Goal: Ask a question: Seek information or help from site administrators or community

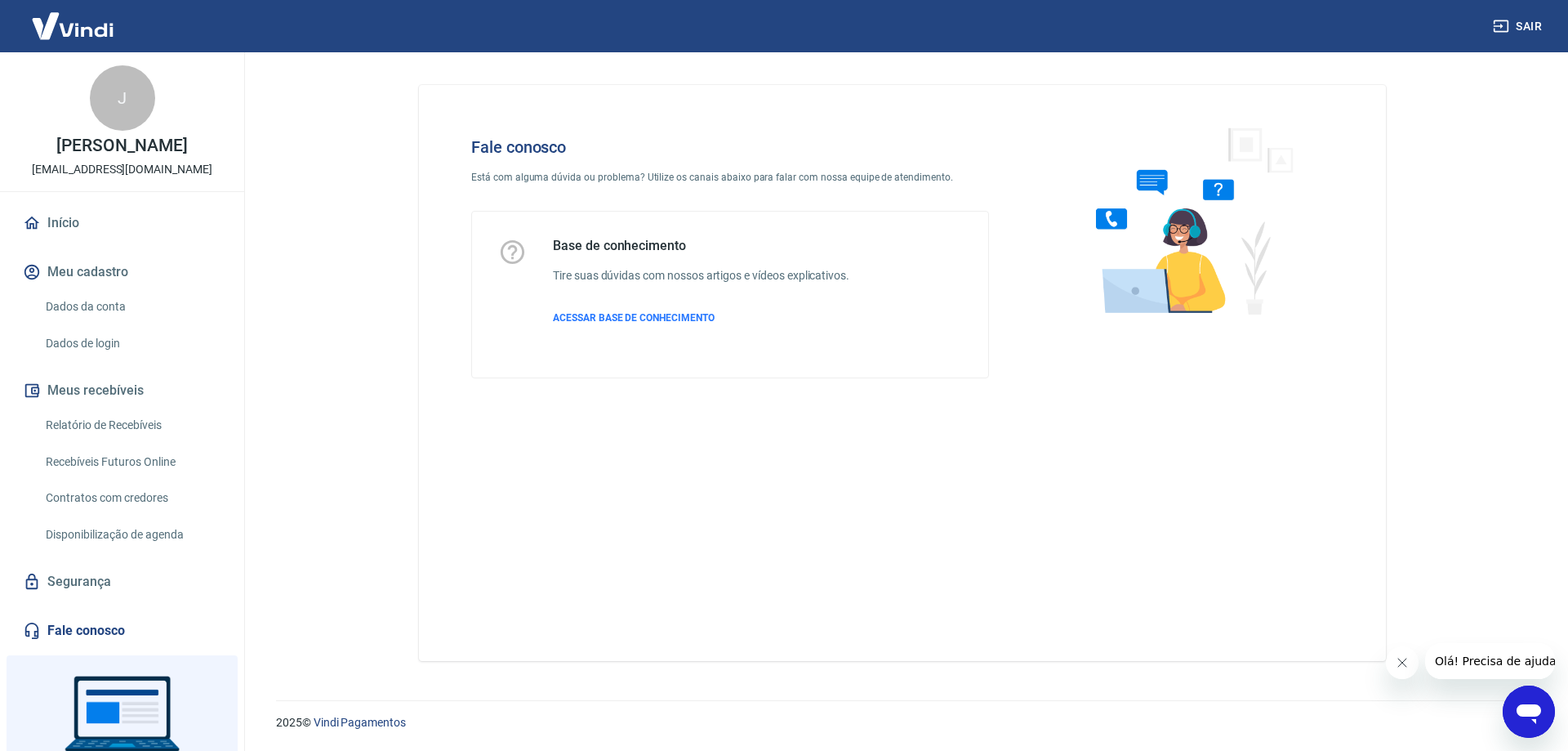
click at [1521, 702] on icon "Abrir janela de mensagens" at bounding box center [1529, 711] width 30 height 30
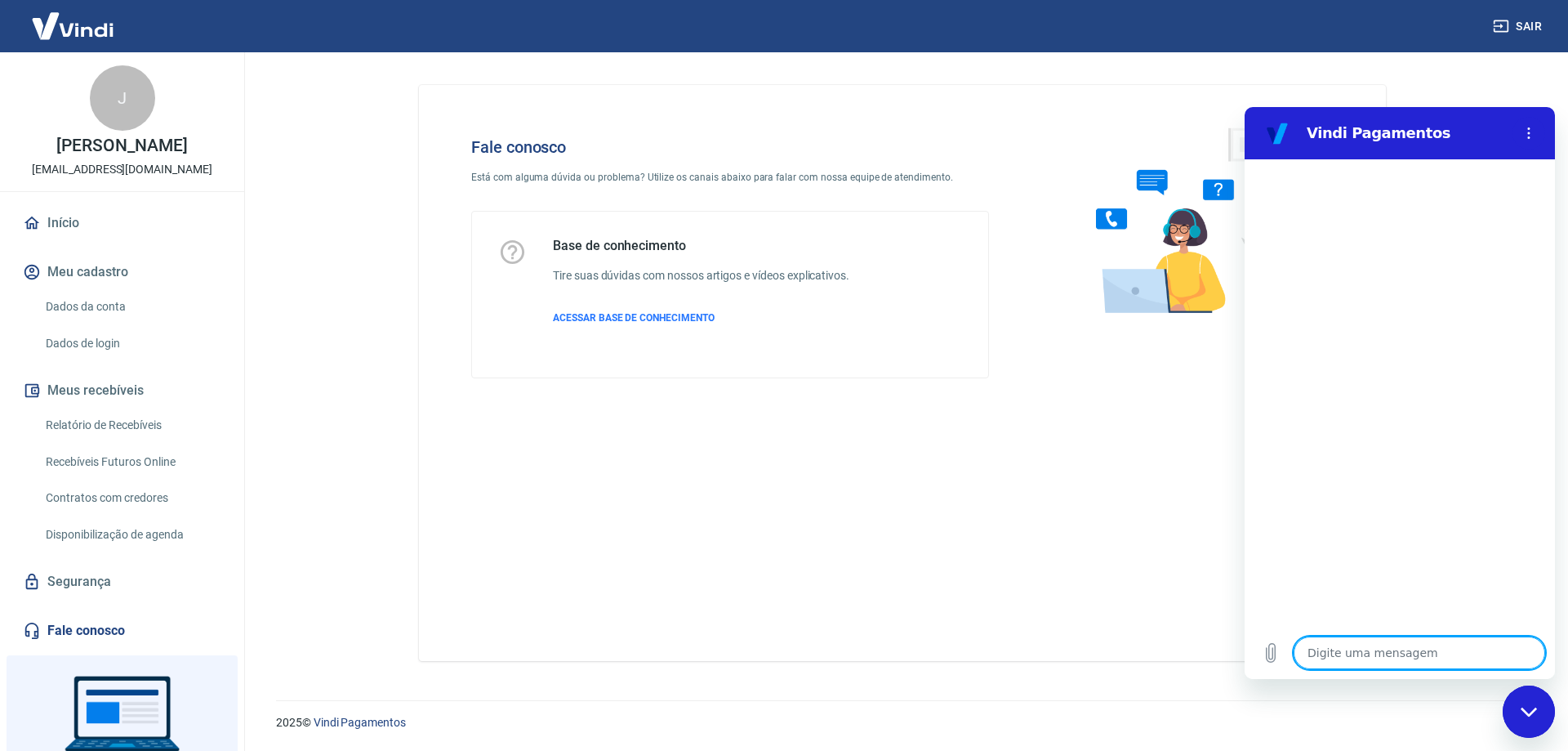
click at [1329, 659] on textarea at bounding box center [1419, 652] width 251 height 32
type textarea "B"
type textarea "x"
type textarea "Bo"
type textarea "x"
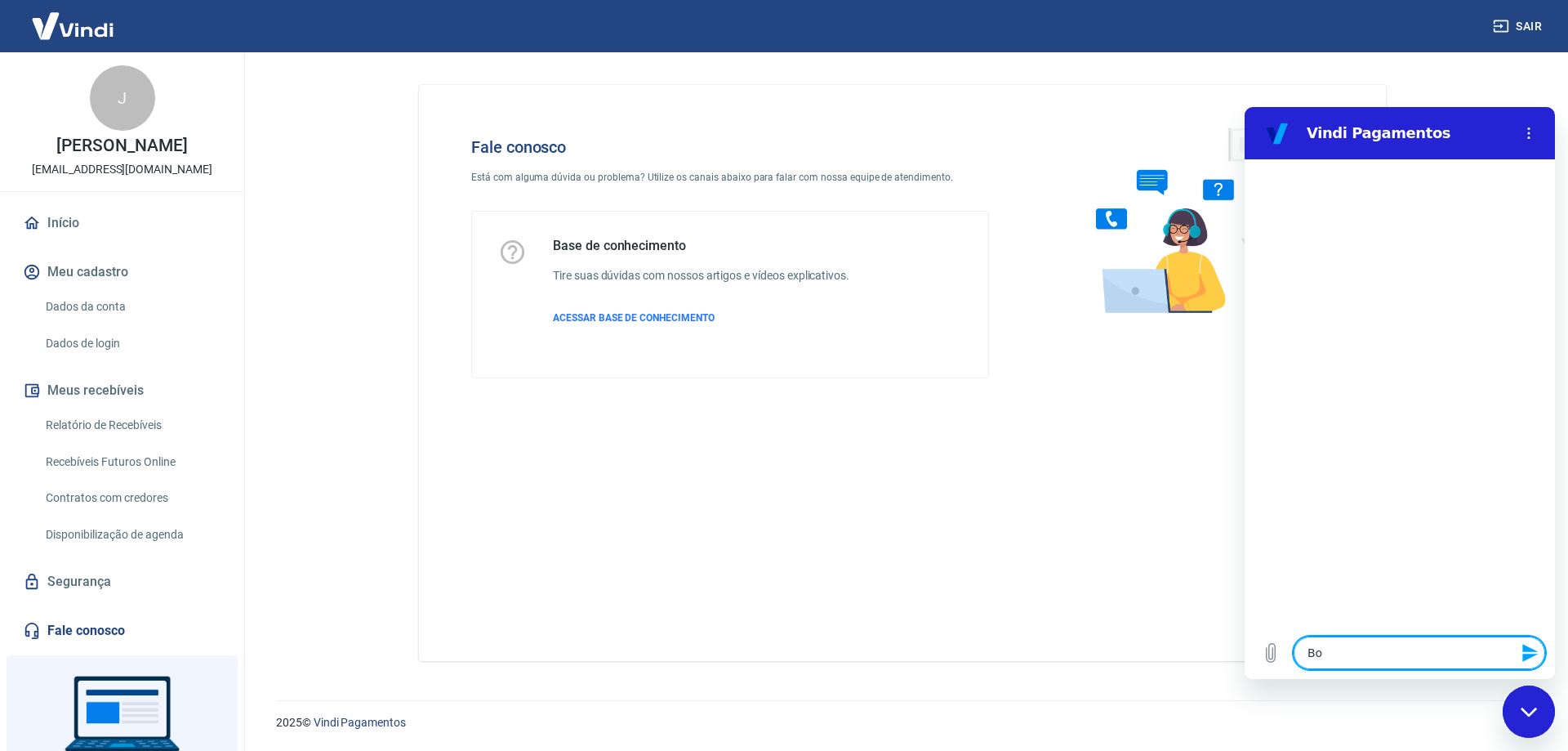
type textarea "Boa"
type textarea "x"
type textarea "Boa"
type textarea "x"
type textarea "Boa T"
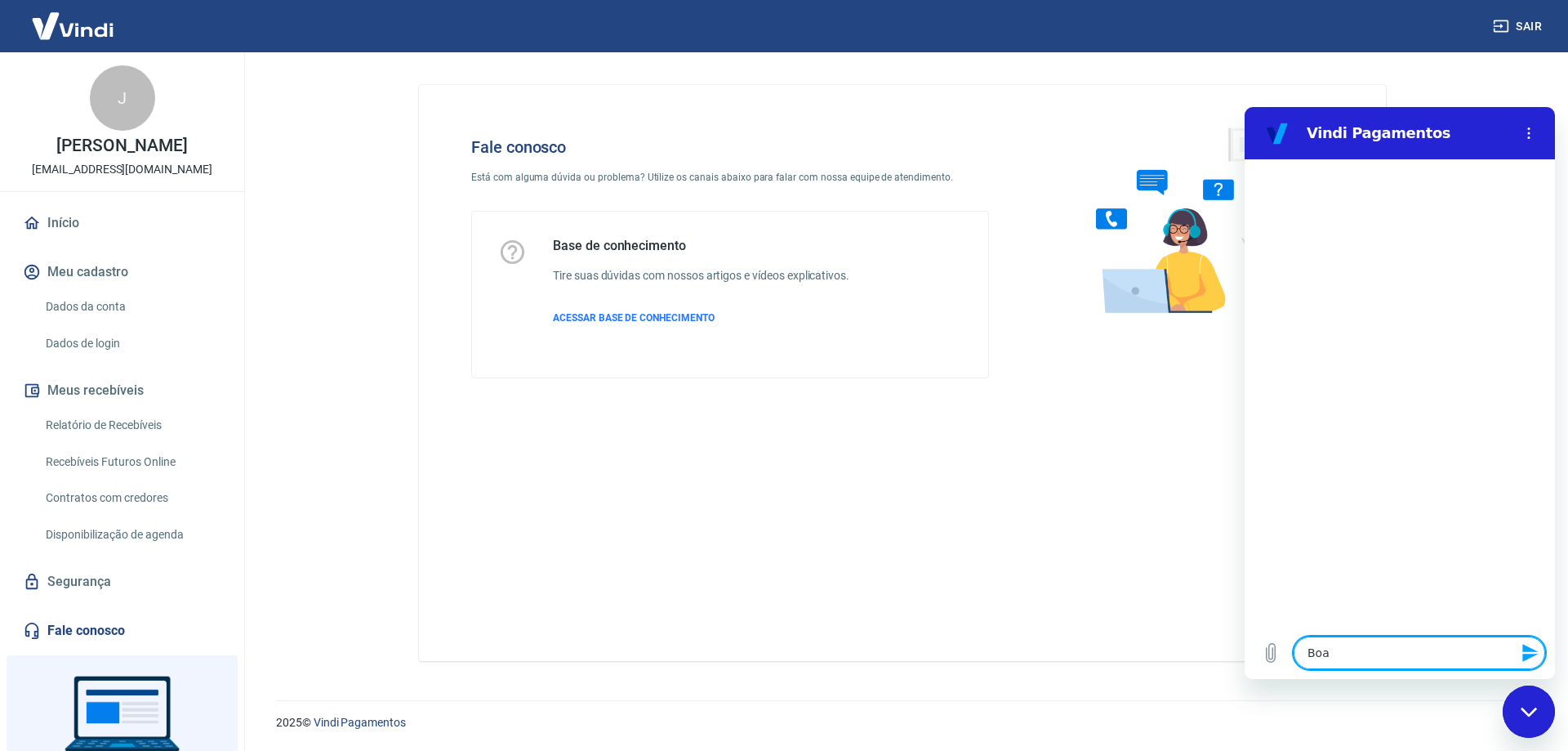
type textarea "x"
type textarea "Boa Ta"
type textarea "x"
type textarea "Boa Tar"
type textarea "x"
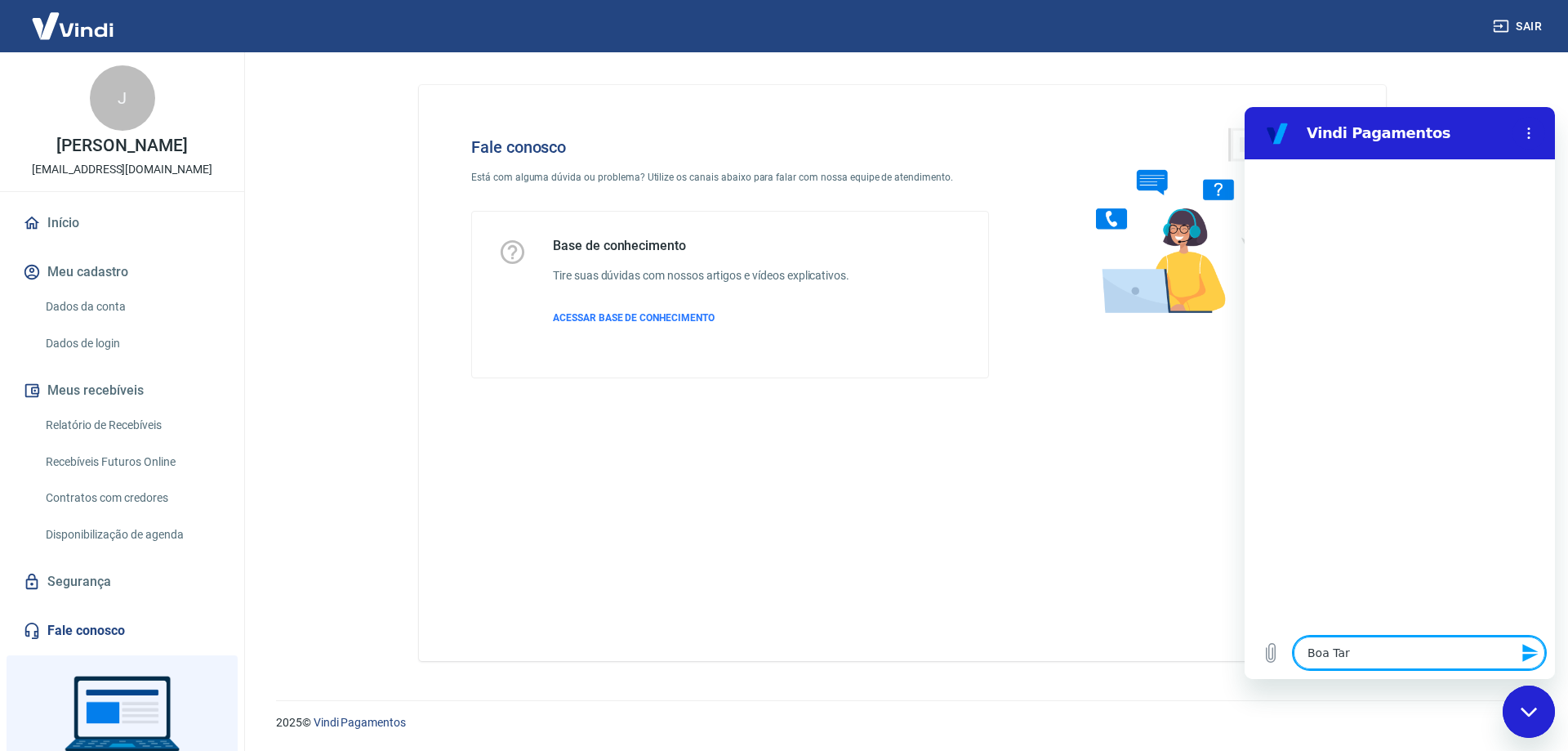
type textarea "Boa Tard"
type textarea "x"
type textarea "Boa Tarde"
type textarea "x"
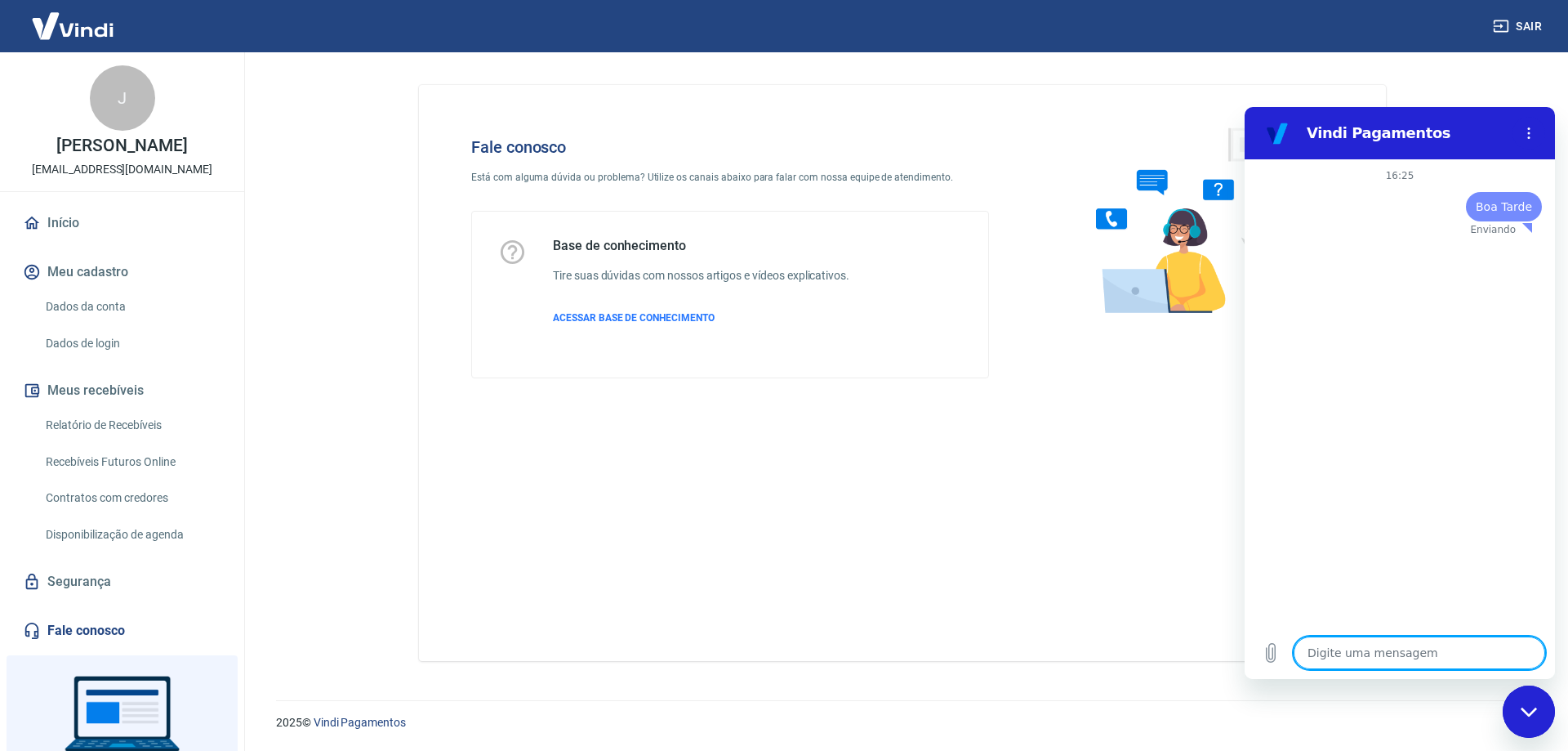
type textarea "t"
type textarea "x"
type textarea "tu"
type textarea "x"
type textarea "tud"
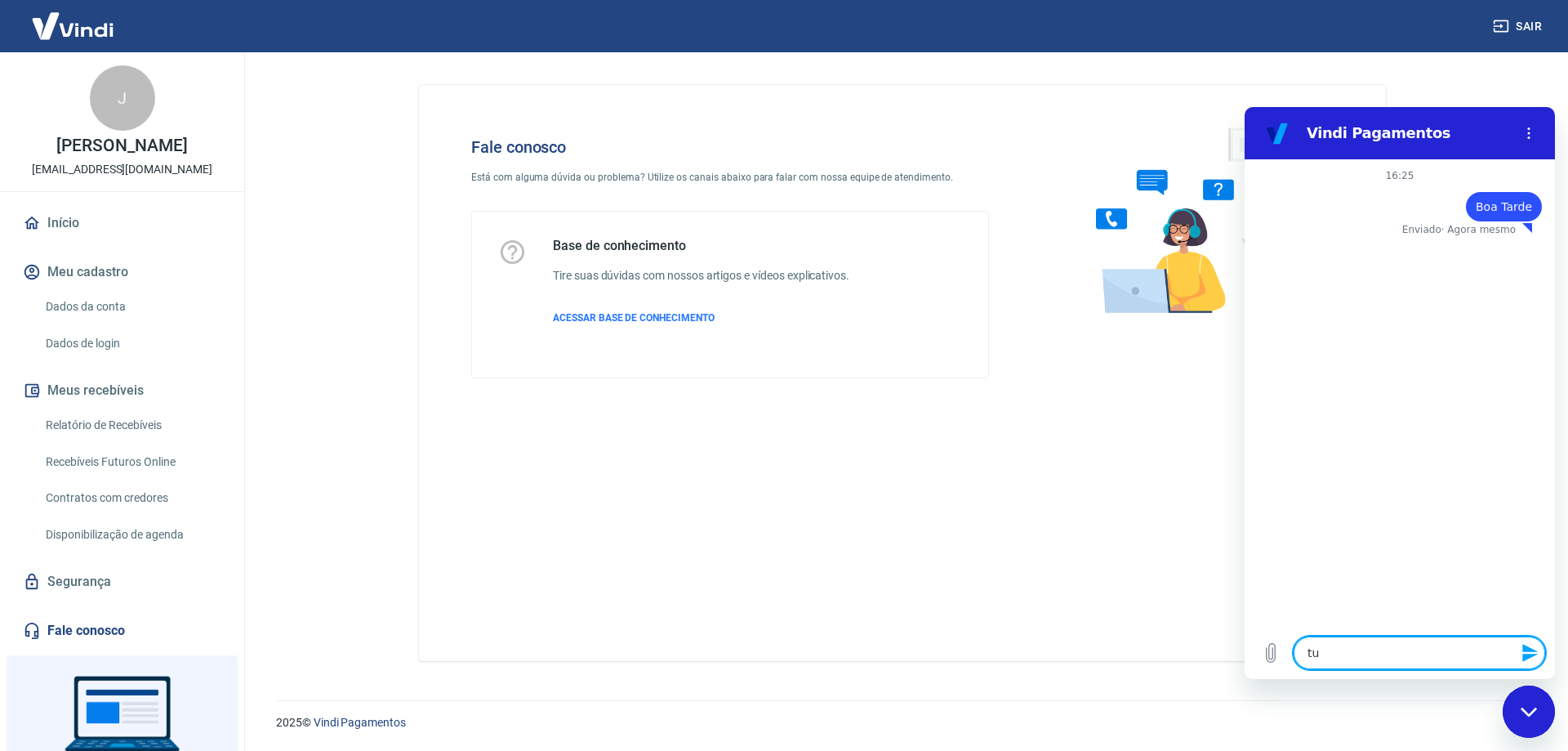
type textarea "x"
type textarea "tudo"
type textarea "x"
type textarea "tudo"
type textarea "x"
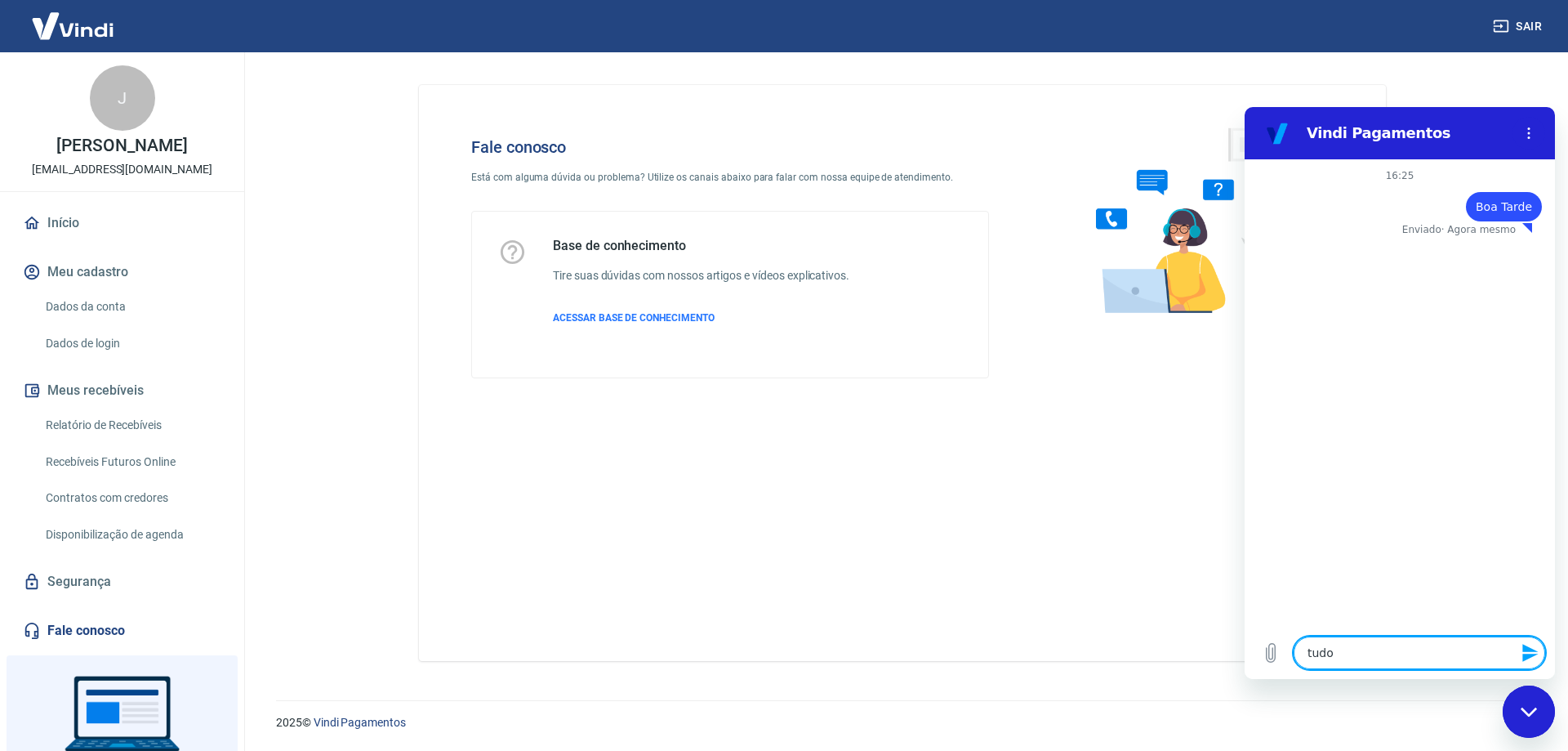
type textarea "tudo b"
type textarea "x"
type textarea "tudo be"
type textarea "x"
type textarea "tudo bem"
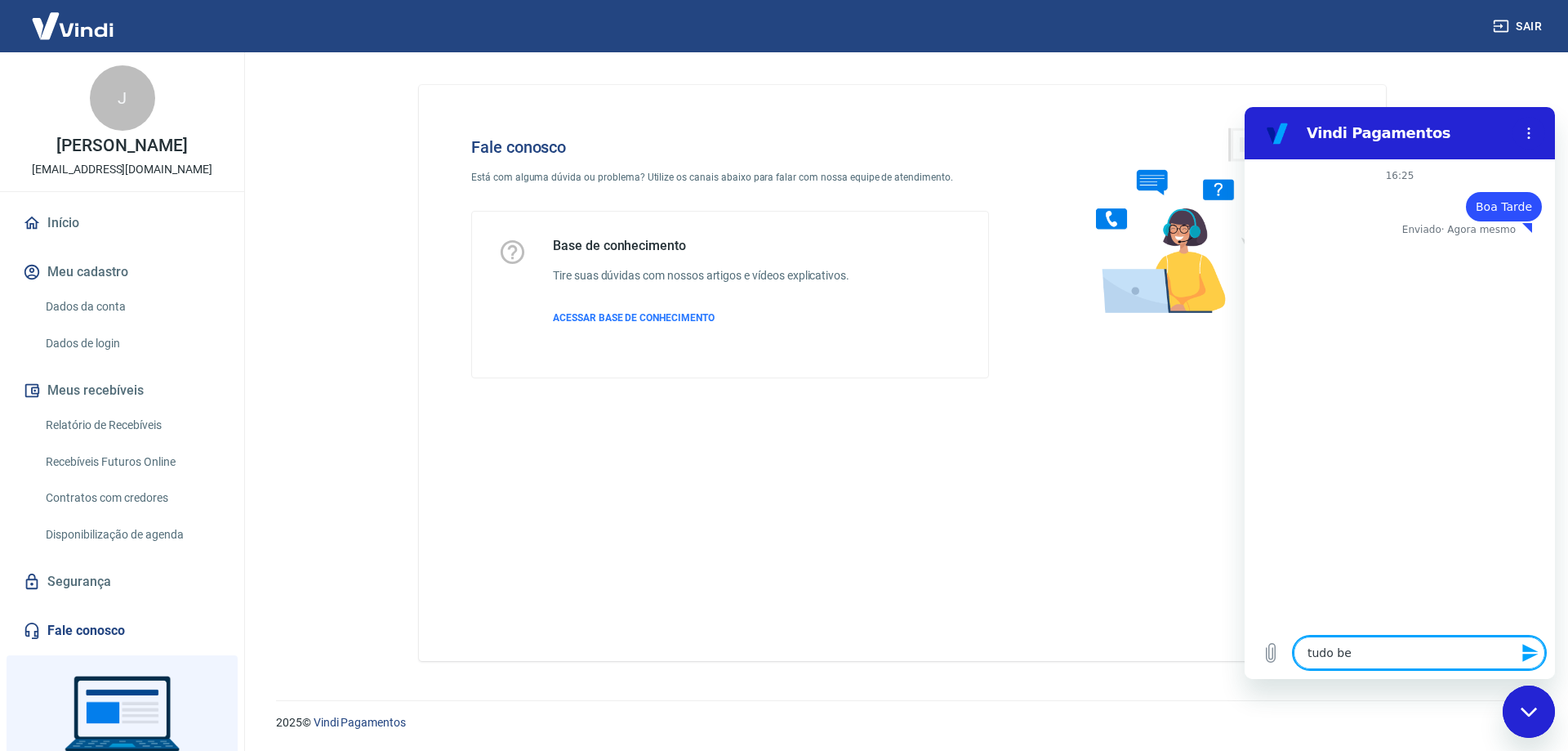
type textarea "x"
type textarea "tudo bem?"
type textarea "x"
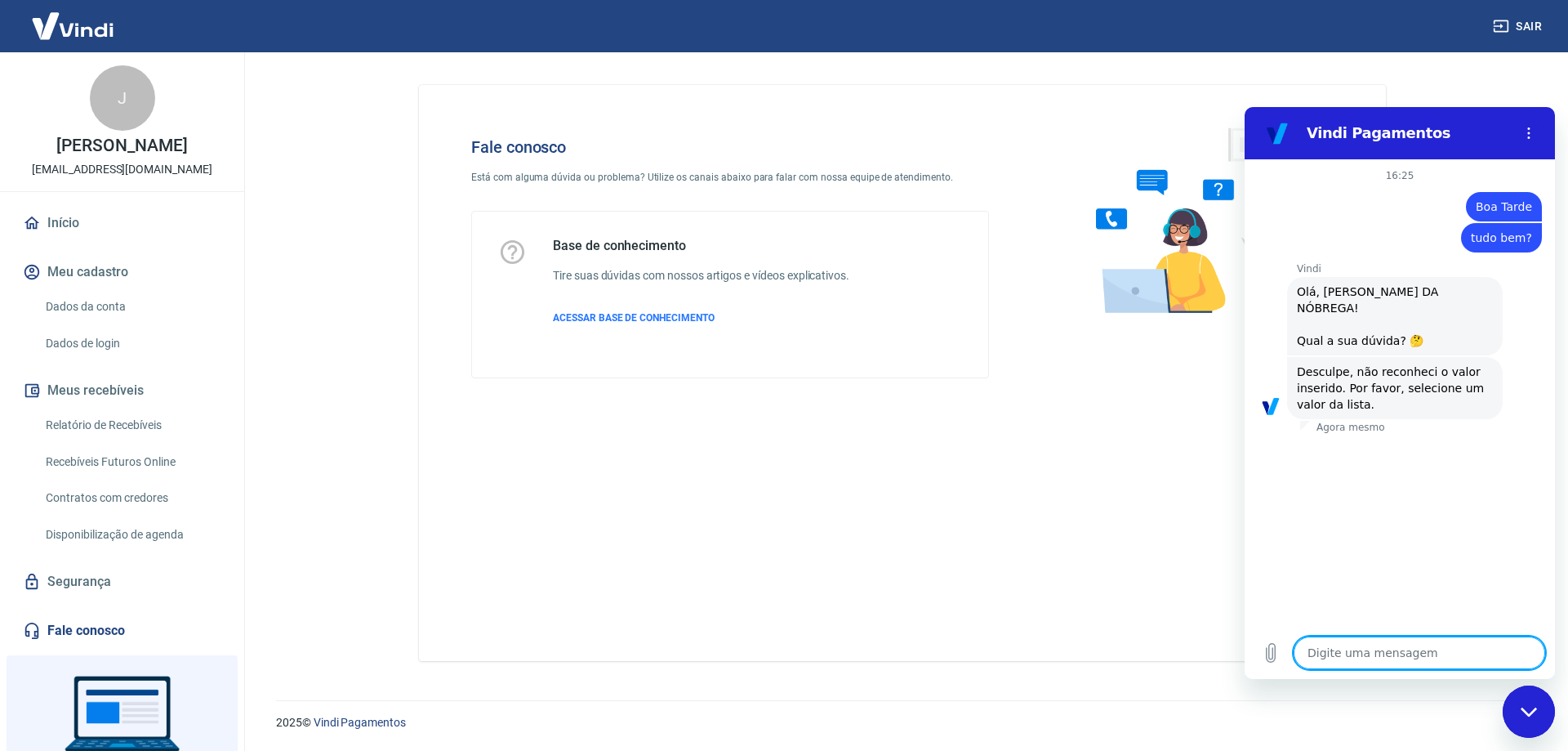
click at [1380, 646] on textarea at bounding box center [1419, 652] width 251 height 32
type textarea "x"
click at [1423, 667] on textarea at bounding box center [1419, 652] width 251 height 32
type textarea "g"
type textarea "x"
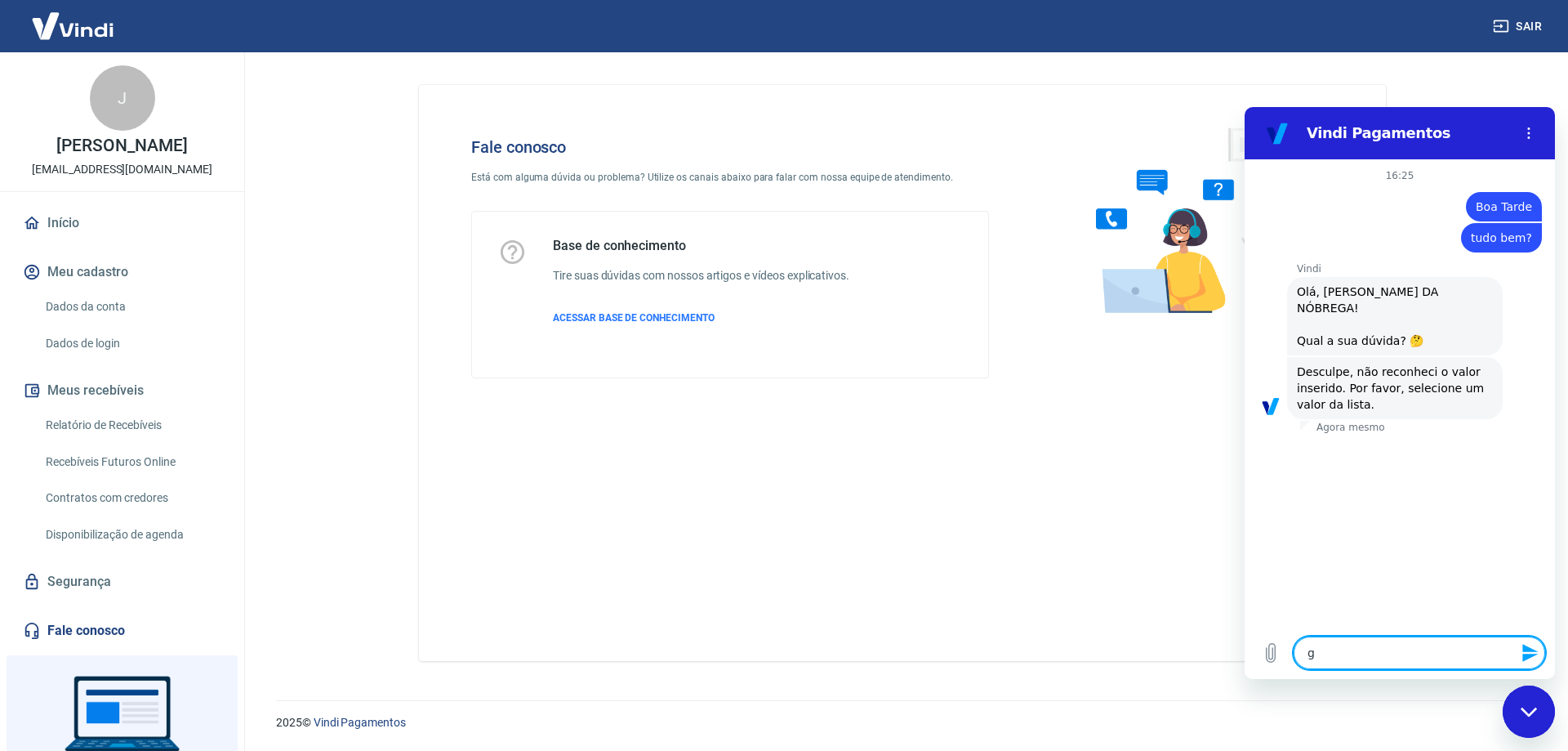
type textarea "go"
type textarea "x"
type textarea "gos"
type textarea "x"
type textarea "gost"
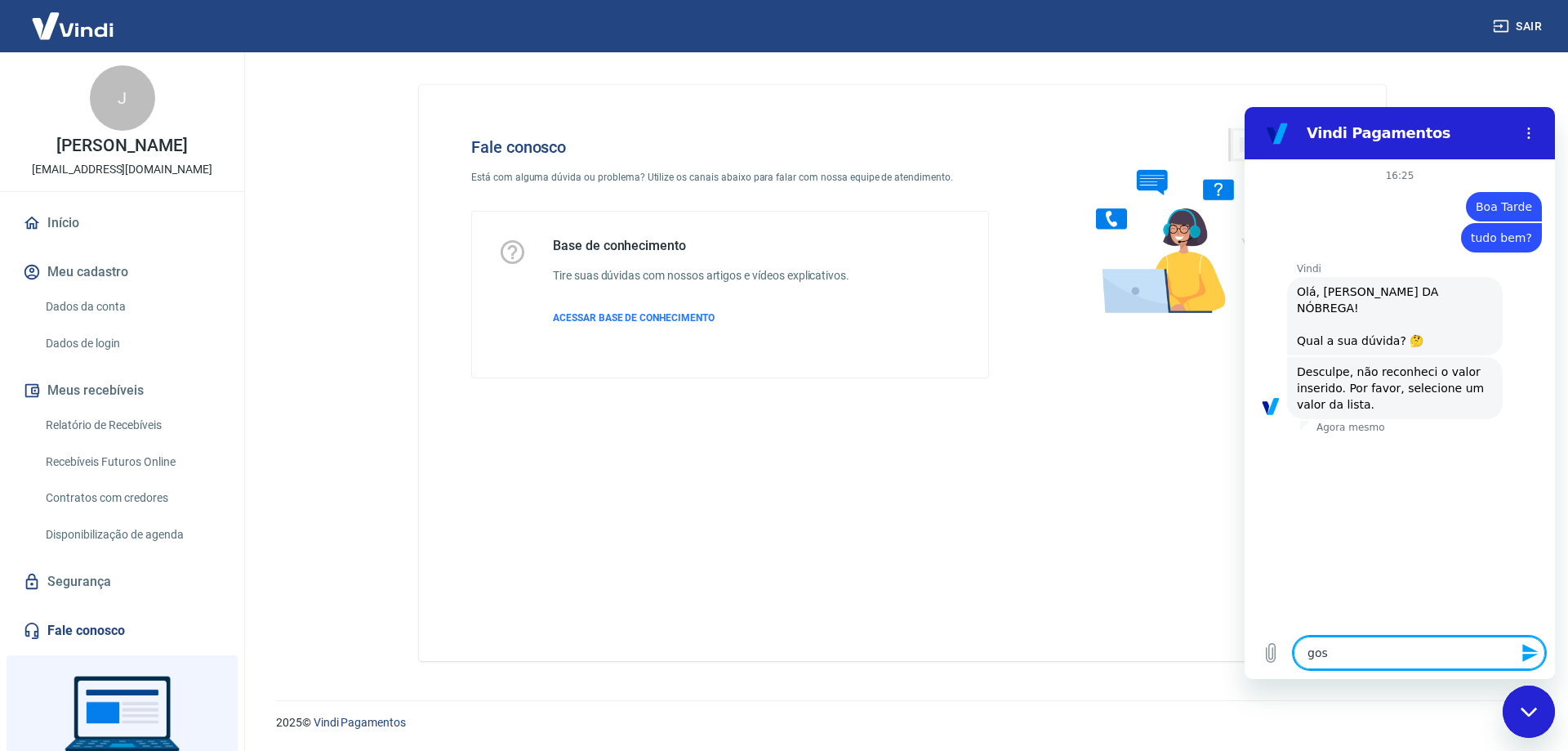
type textarea "x"
type textarea "gosta"
type textarea "x"
type textarea "gostar"
type textarea "x"
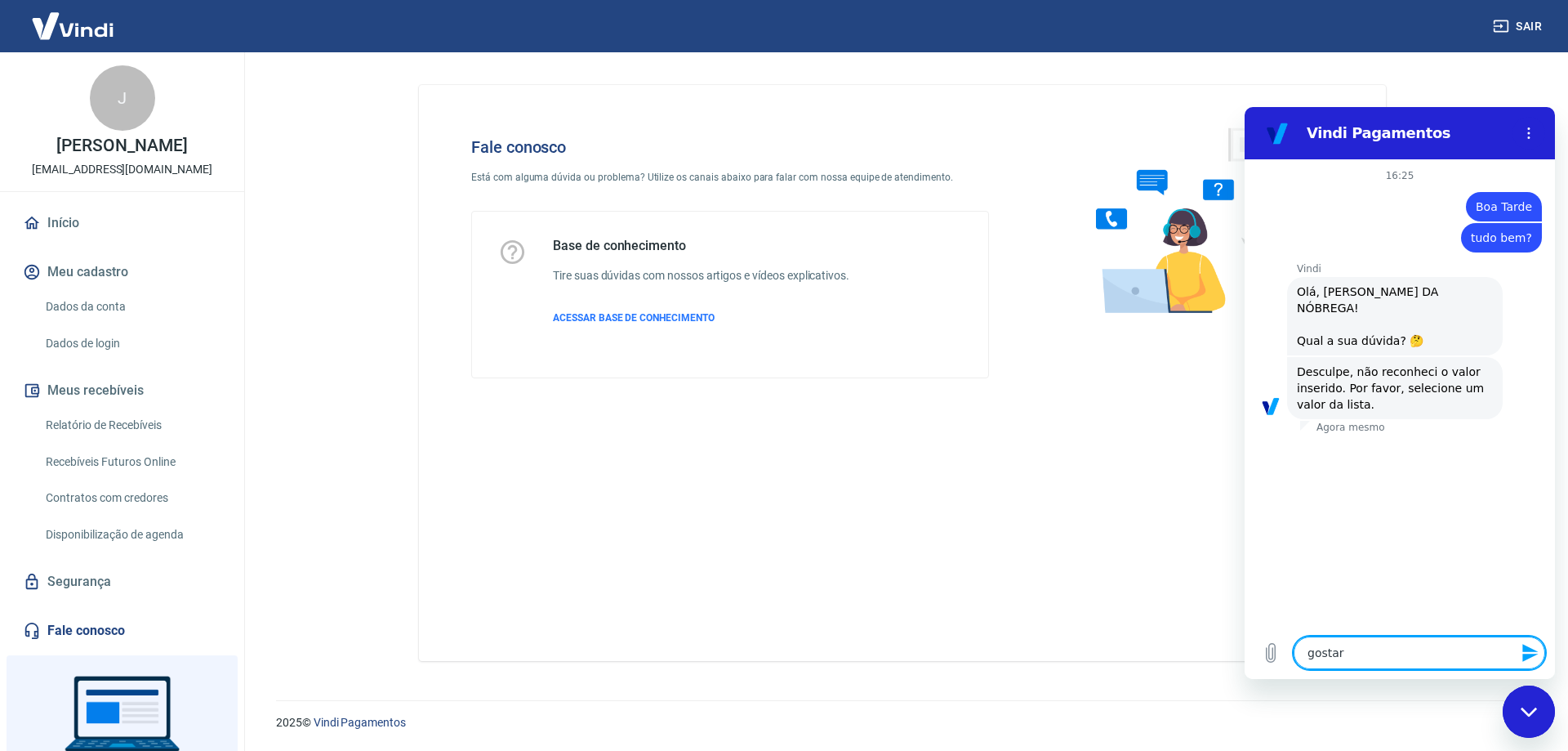
type textarea "gostari"
type textarea "x"
type textarea "gostaria"
type textarea "x"
type textarea "gostaria"
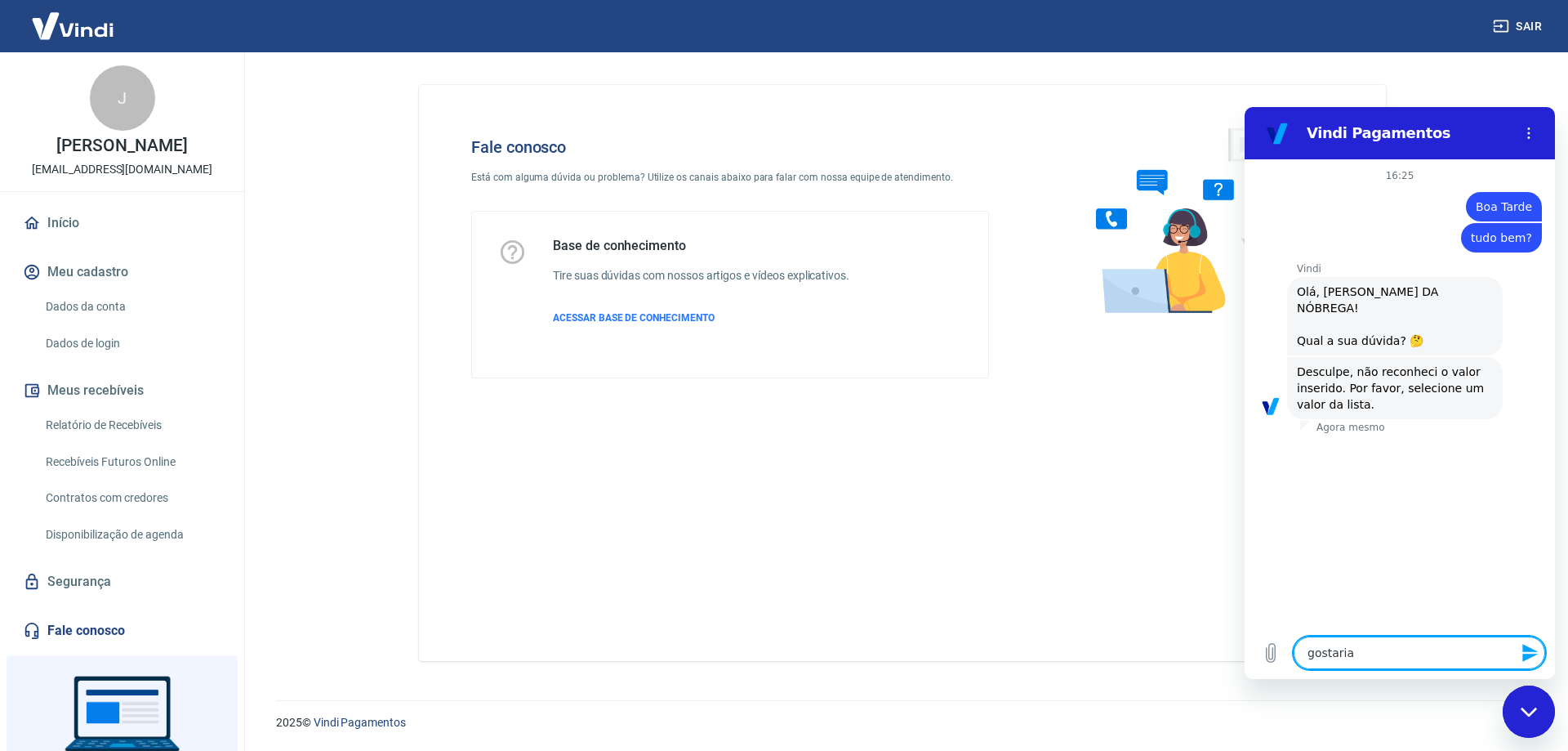
type textarea "x"
type textarea "gostaria d"
type textarea "x"
type textarea "gostaria de"
type textarea "x"
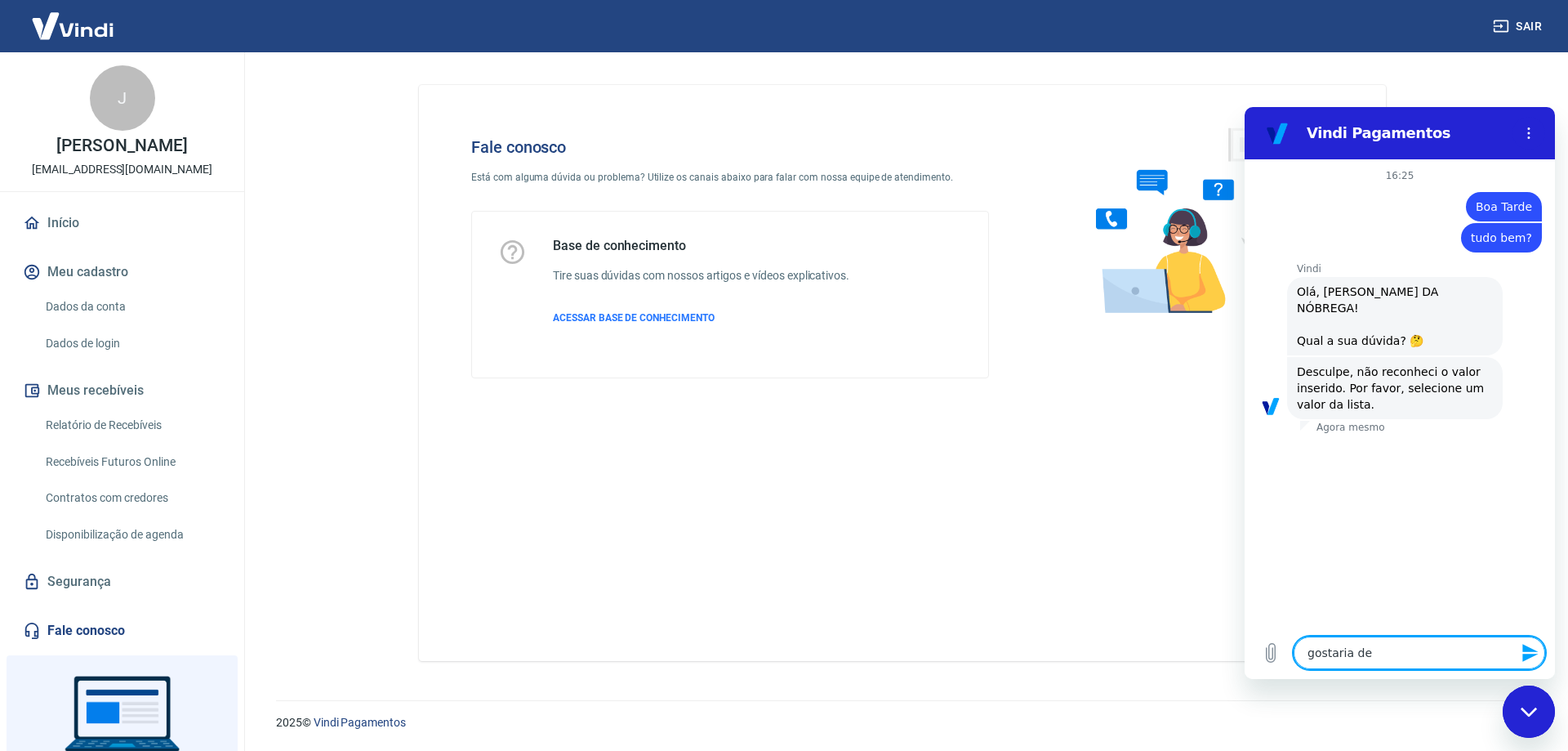
type textarea "gostaria de"
type textarea "x"
type textarea "gostaria de s"
type textarea "x"
type textarea "gostaria de sa"
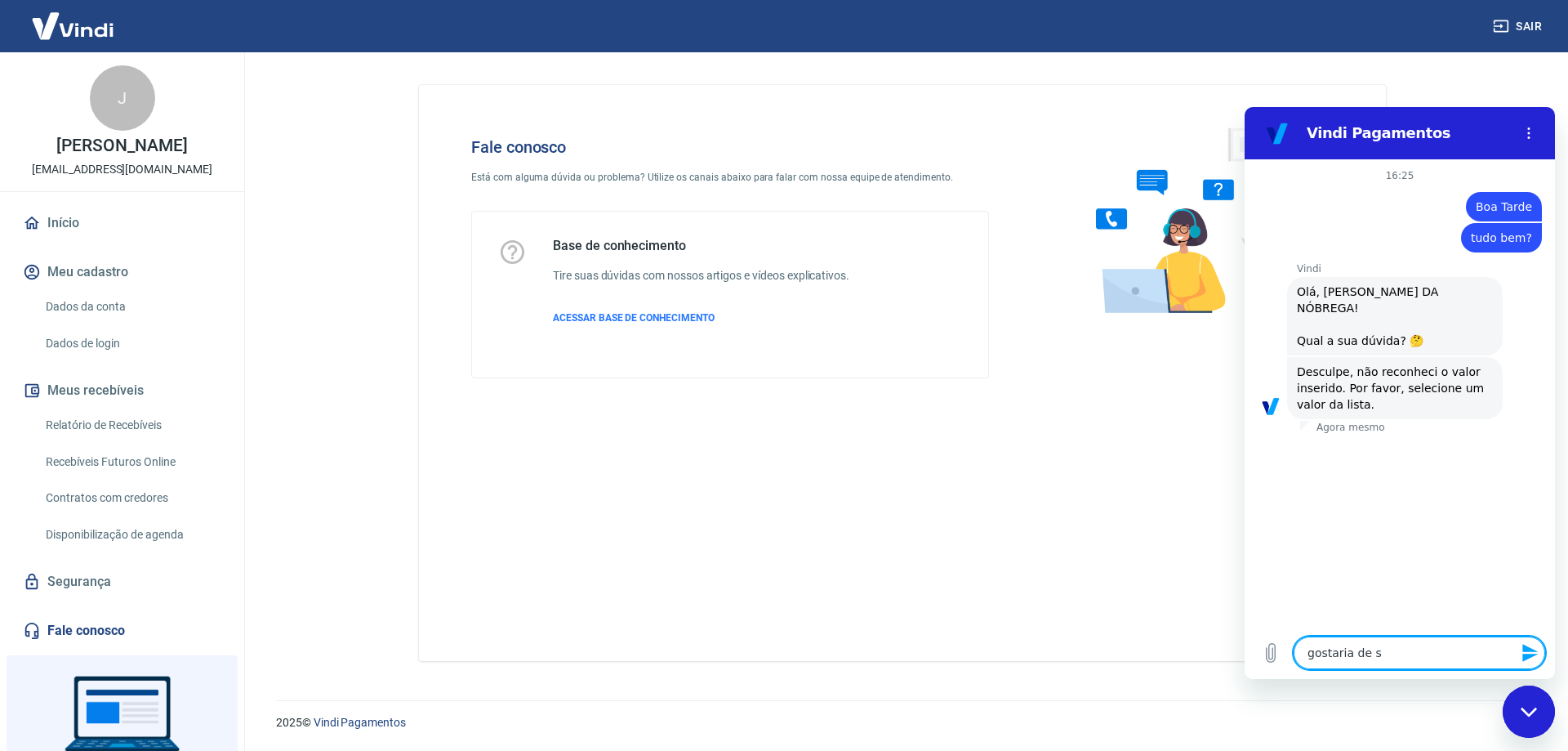
type textarea "x"
type textarea "gostaria de sab"
type textarea "x"
type textarea "gostaria de sabe"
type textarea "x"
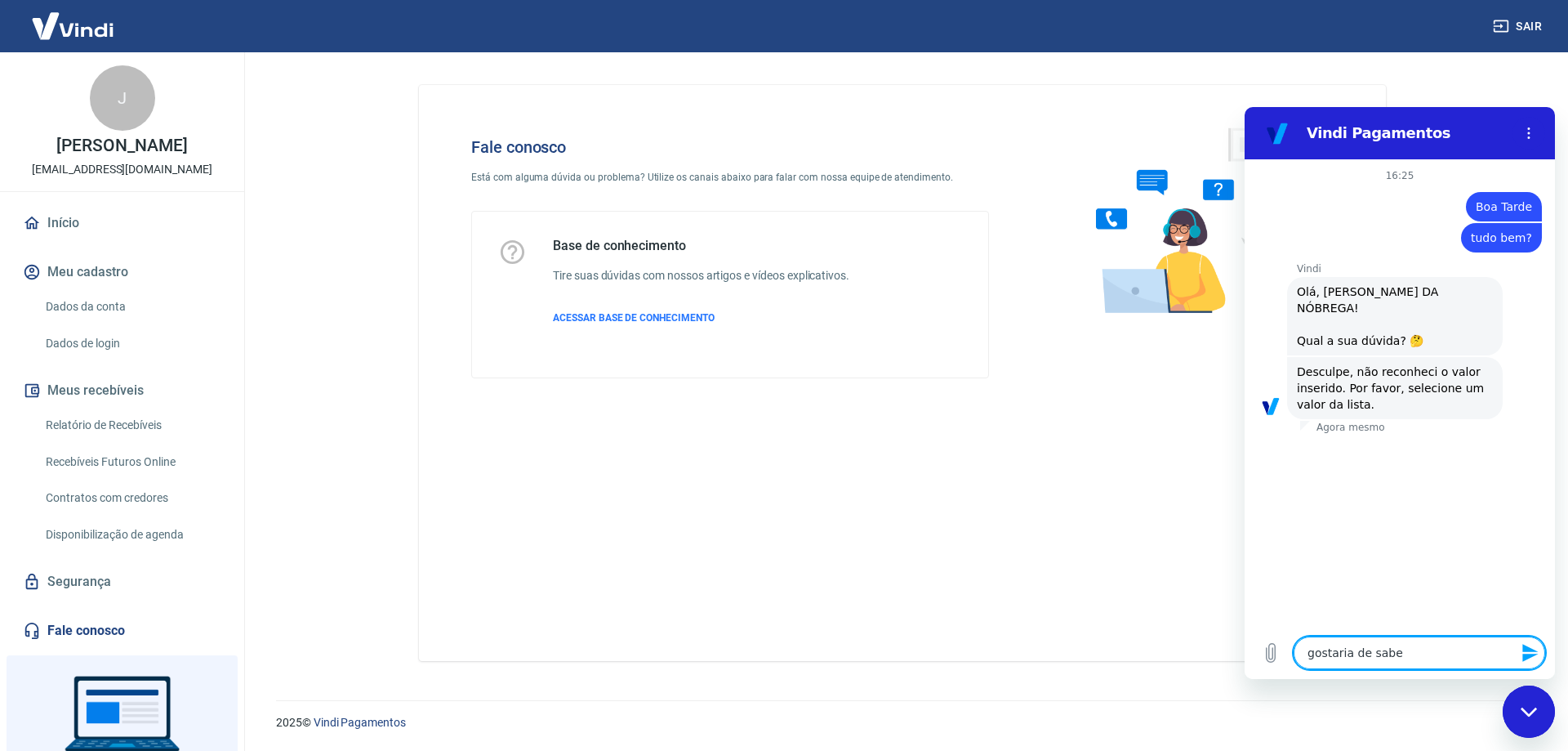
type textarea "gostaria de saber"
type textarea "x"
type textarea "gostaria de saber"
type textarea "x"
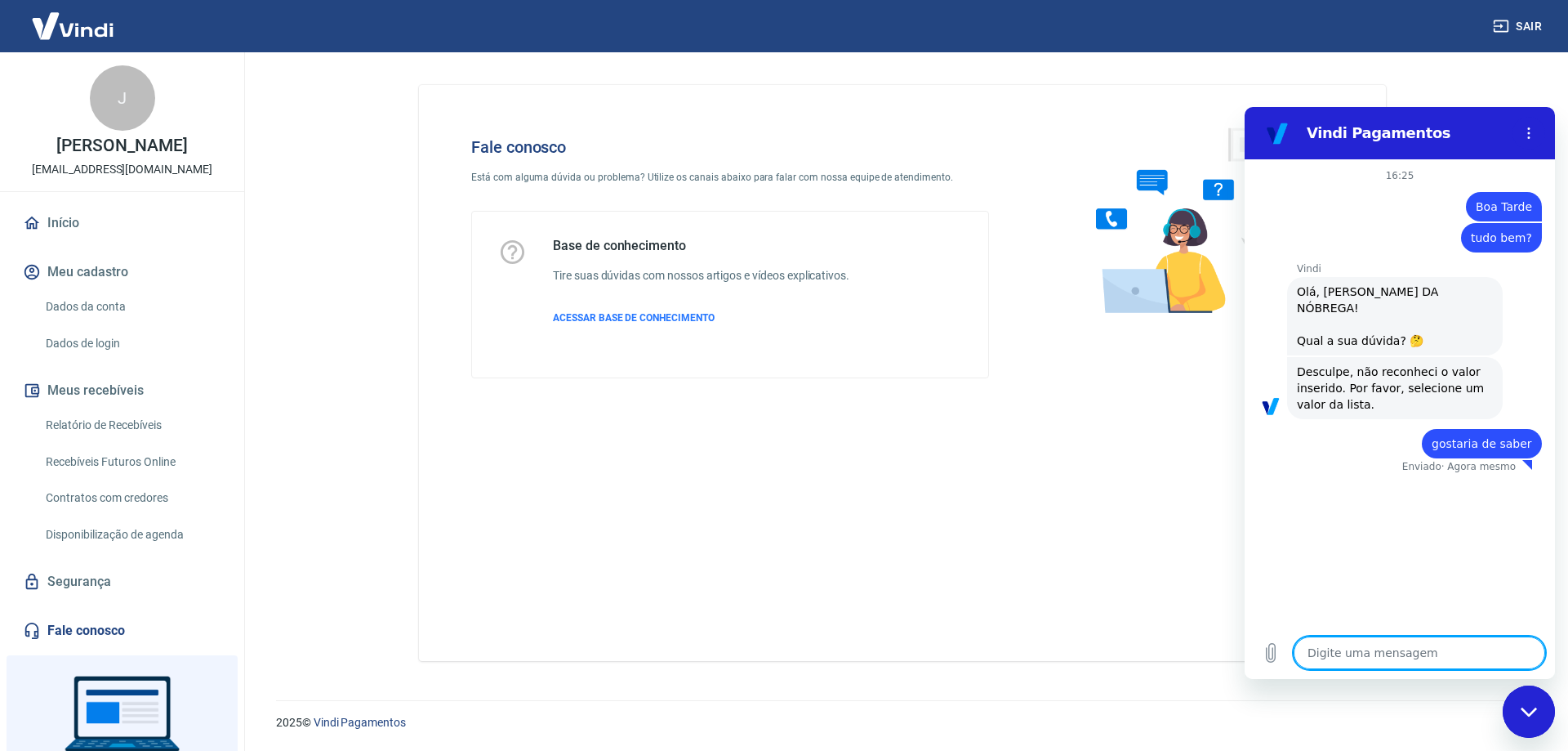
type textarea "s"
type textarea "x"
type textarea "se"
type textarea "x"
type textarea "se"
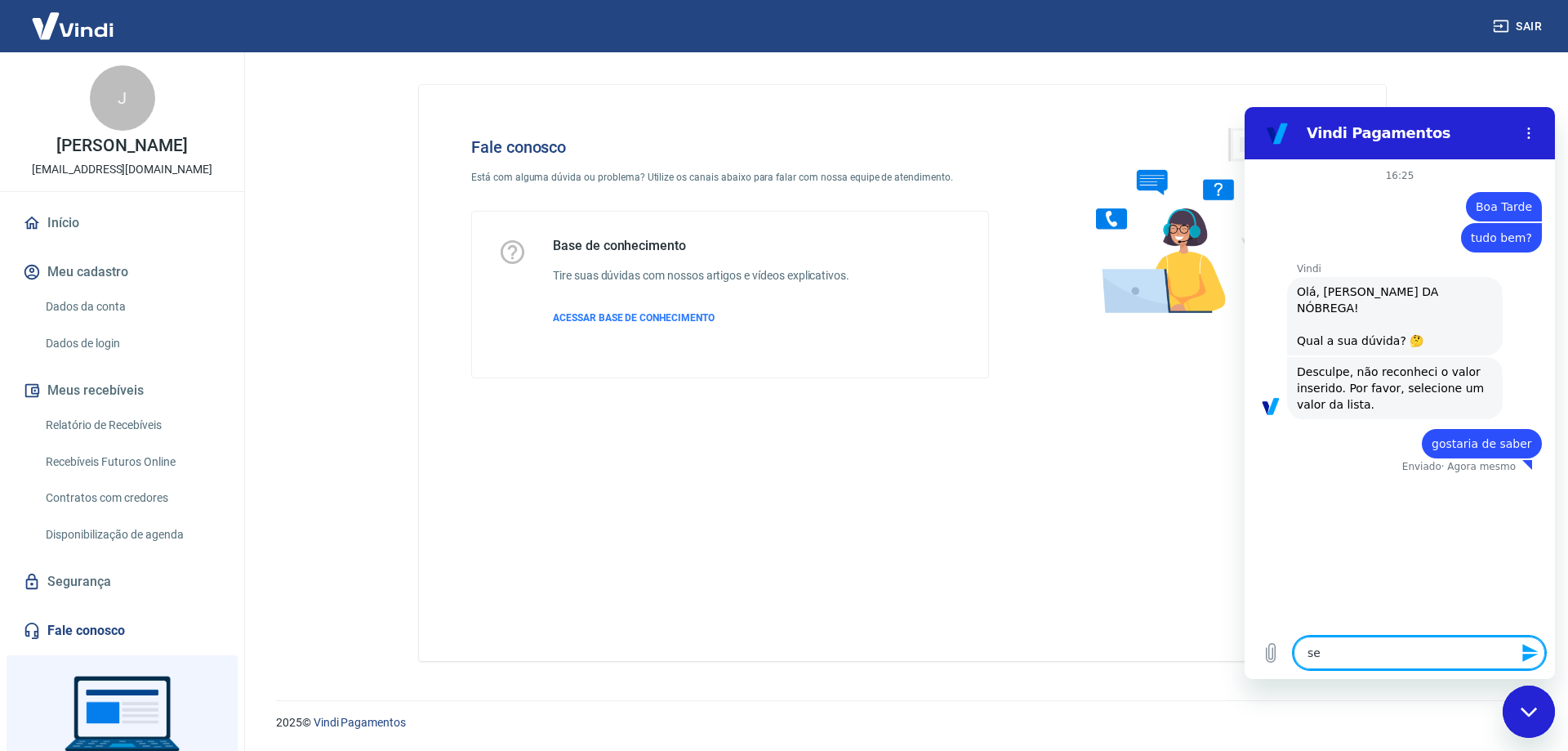
type textarea "x"
type textarea "se q"
type textarea "x"
type textarea "se qa"
type textarea "x"
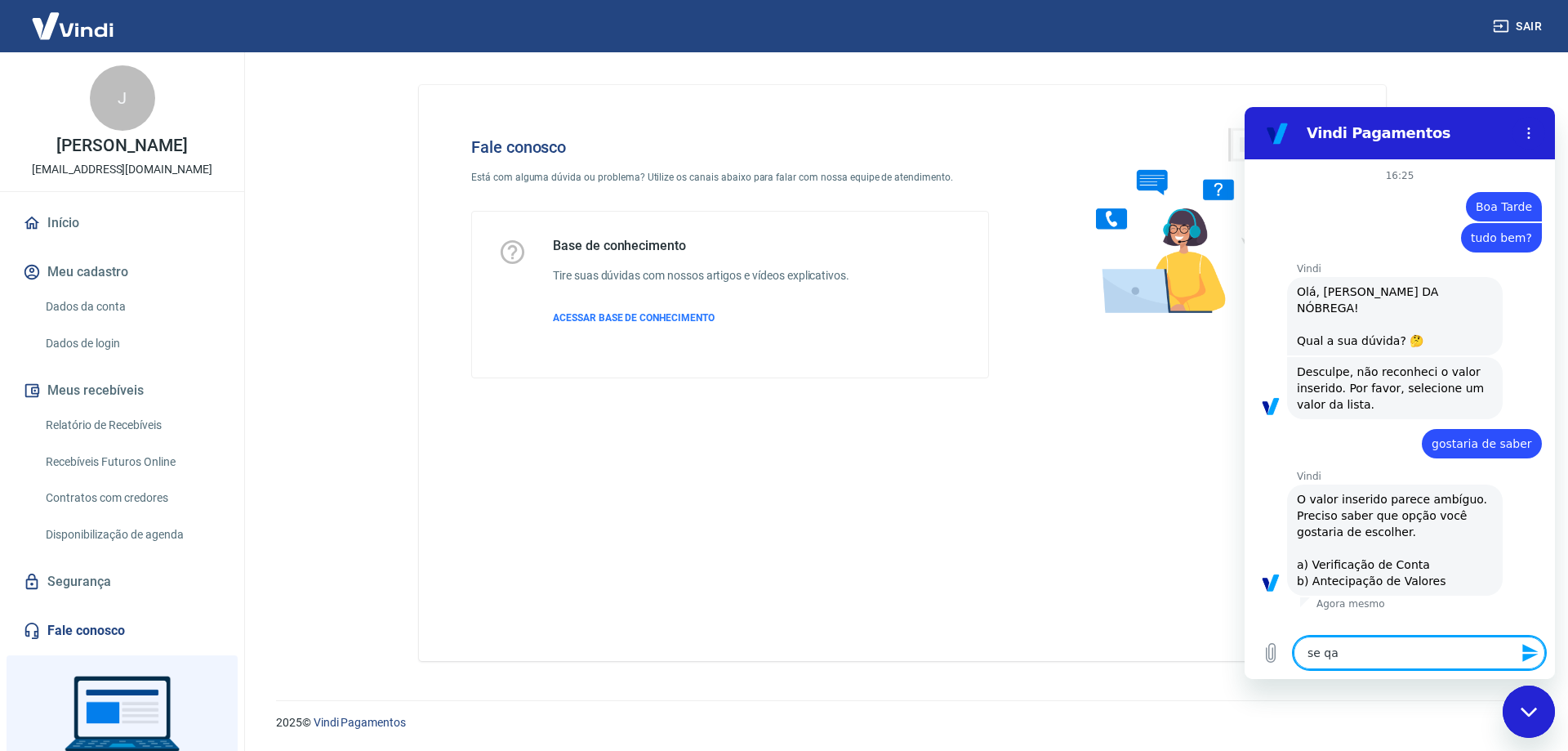
type textarea "se qan"
type textarea "x"
type textarea "se qa"
type textarea "x"
type textarea "se q"
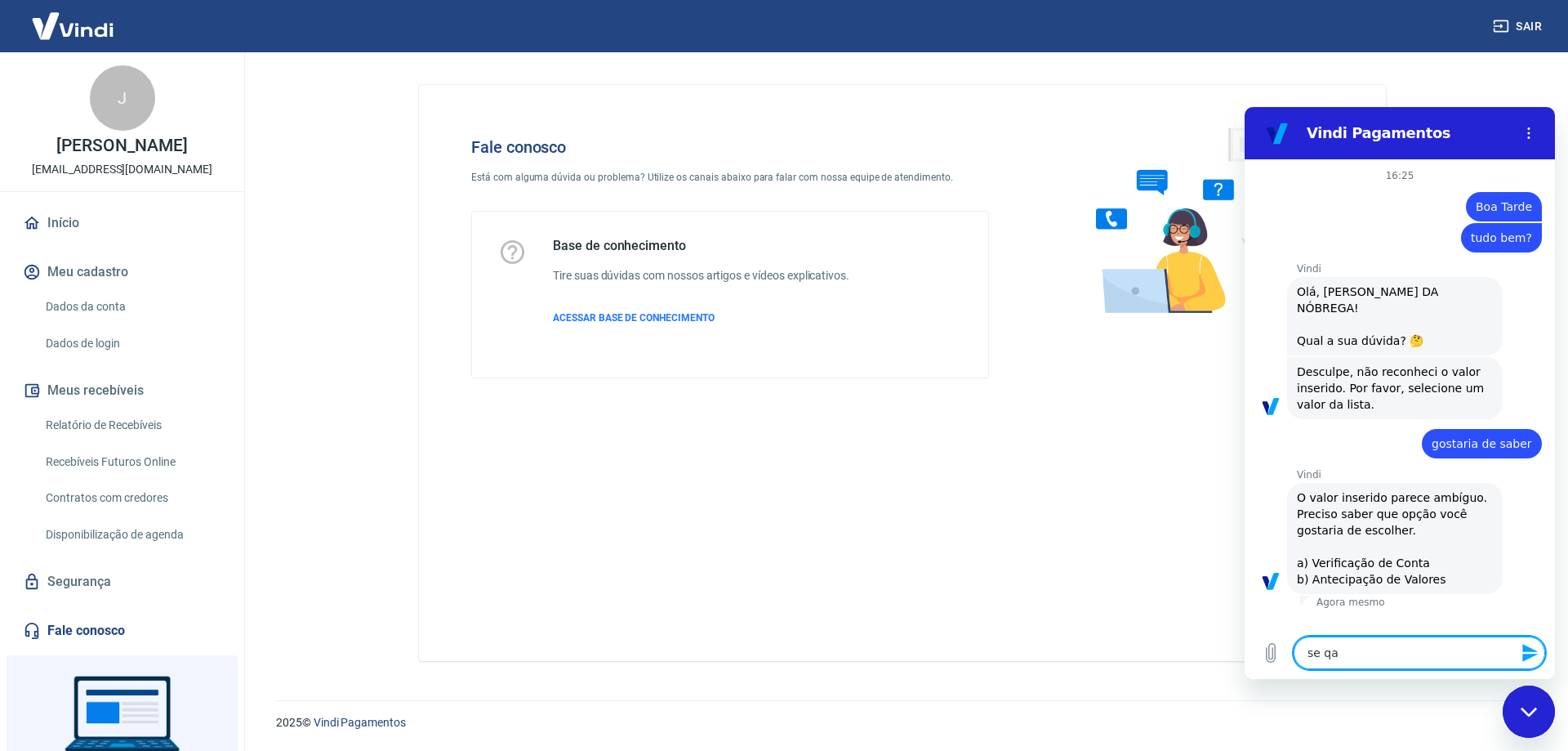
type textarea "x"
type textarea "se"
type textarea "x"
type textarea "se"
type textarea "x"
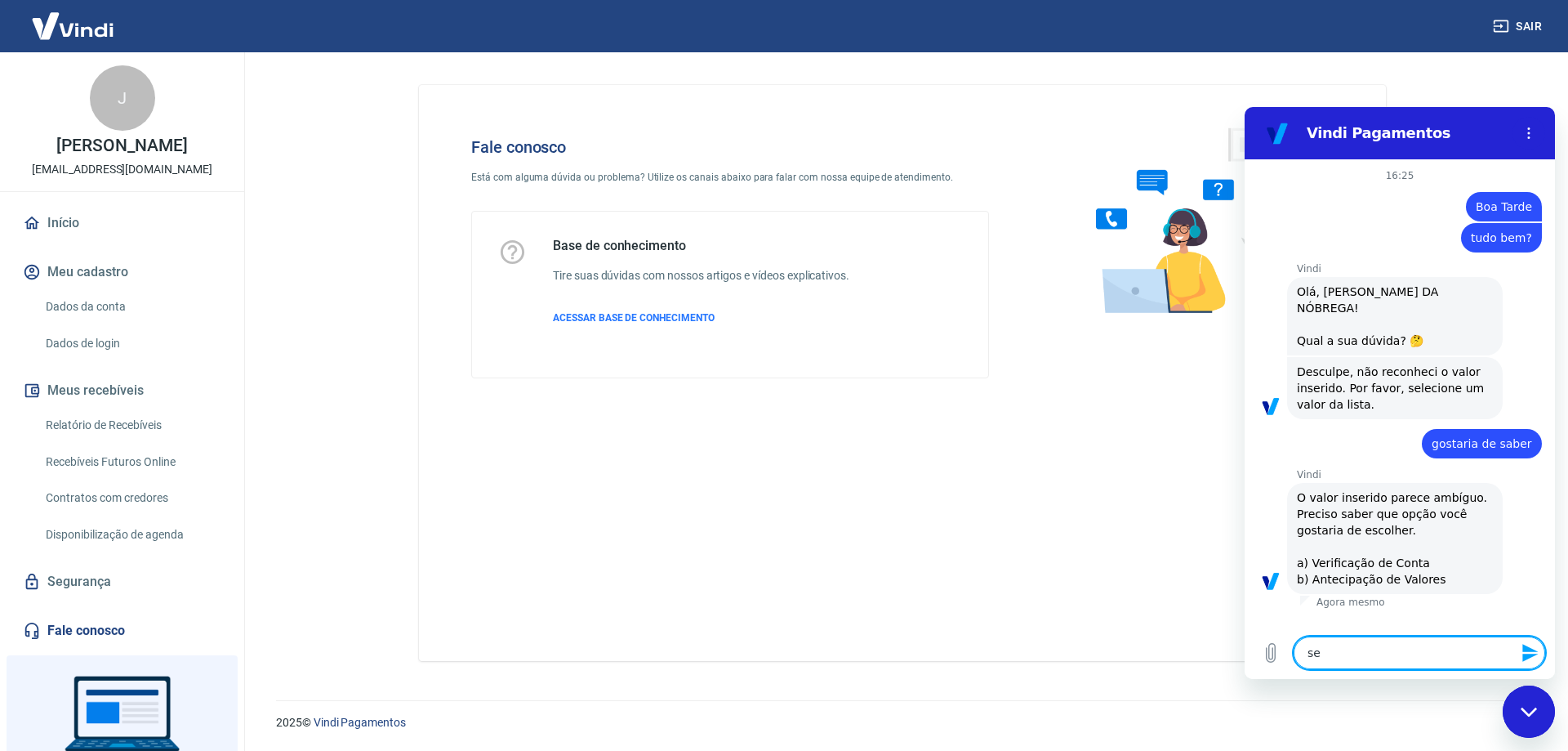
type textarea "s"
type textarea "x"
type textarea "a"
type textarea "x"
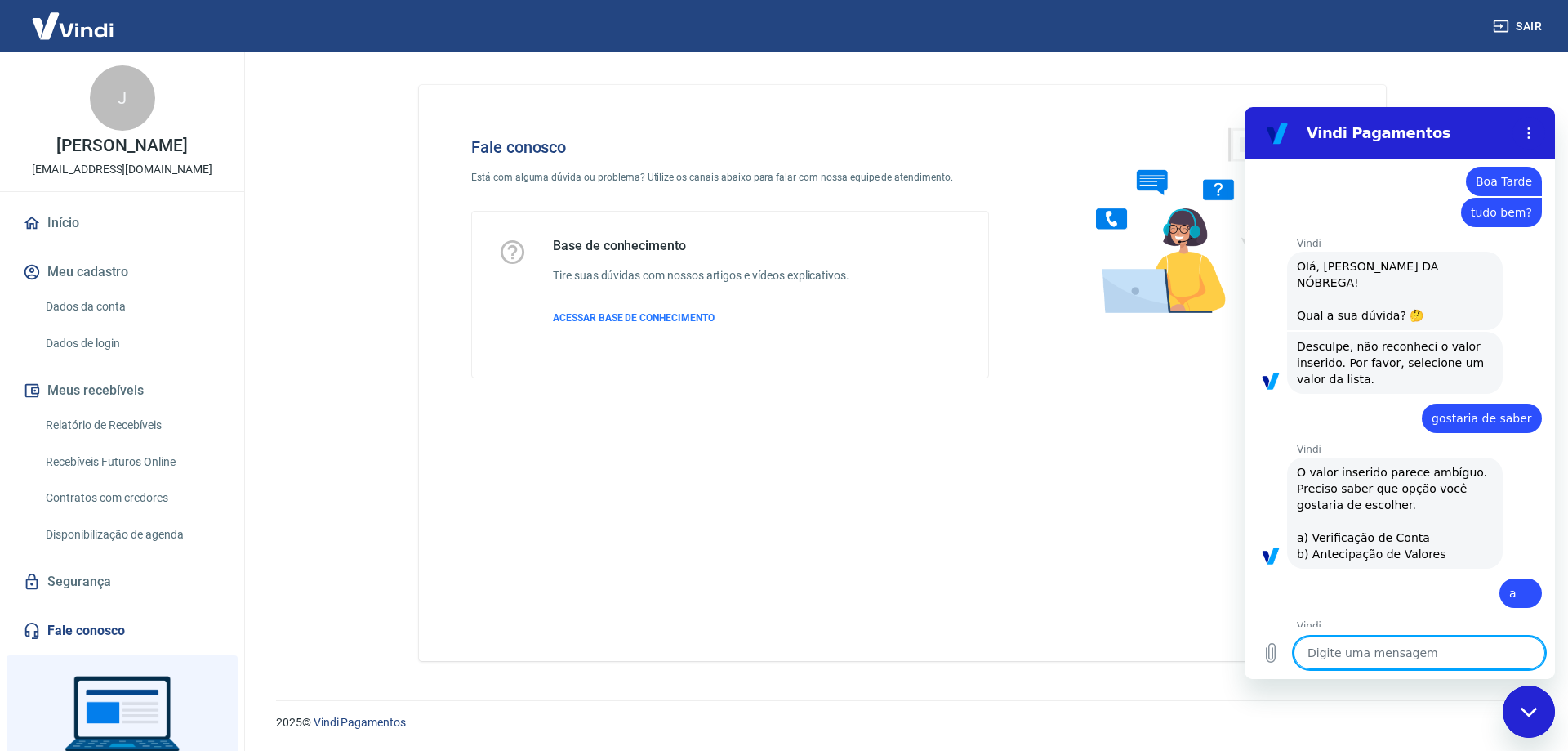
type textarea "x"
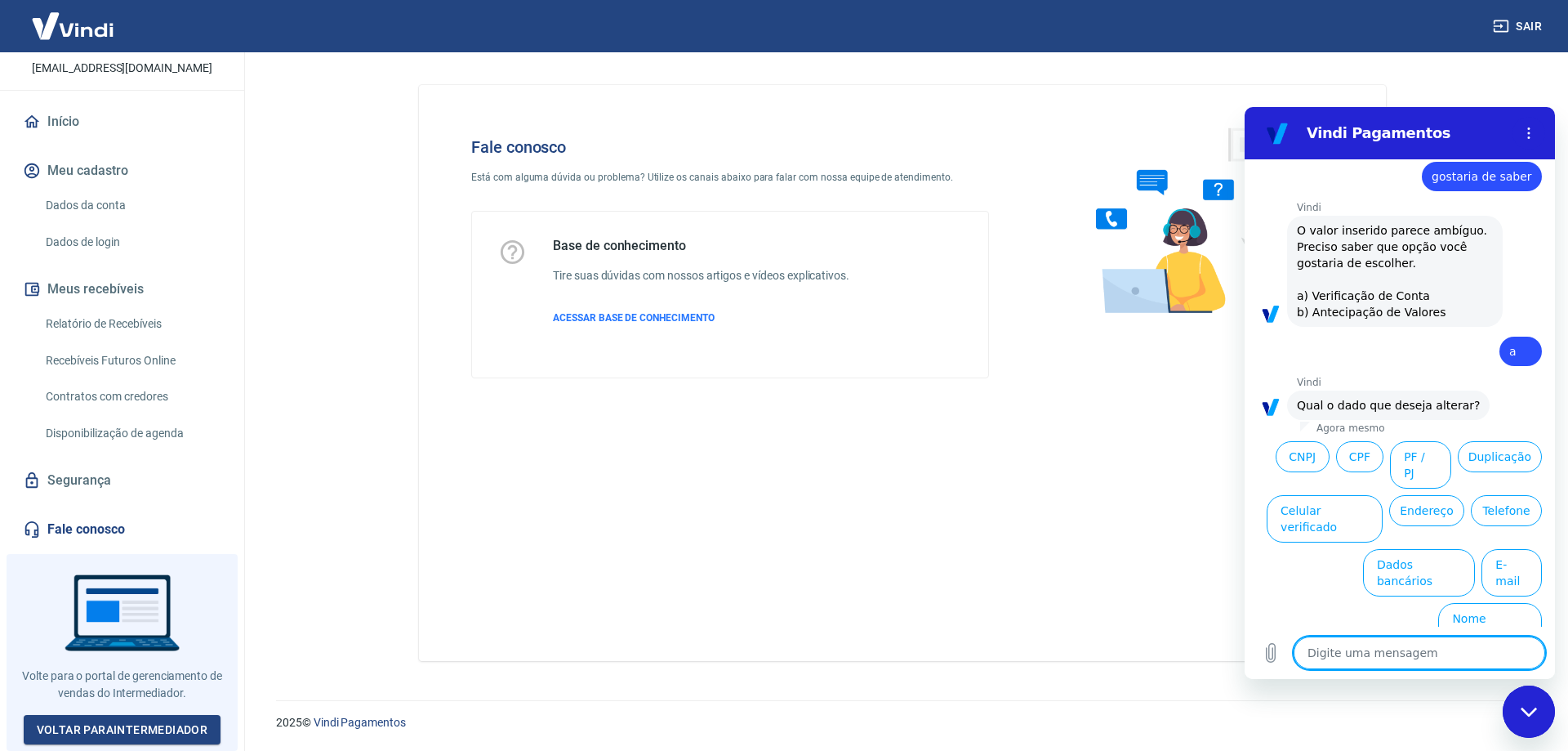
scroll to position [112, 0]
click at [1344, 644] on textarea at bounding box center [1419, 652] width 251 height 32
type textarea "f"
type textarea "x"
type textarea "fa"
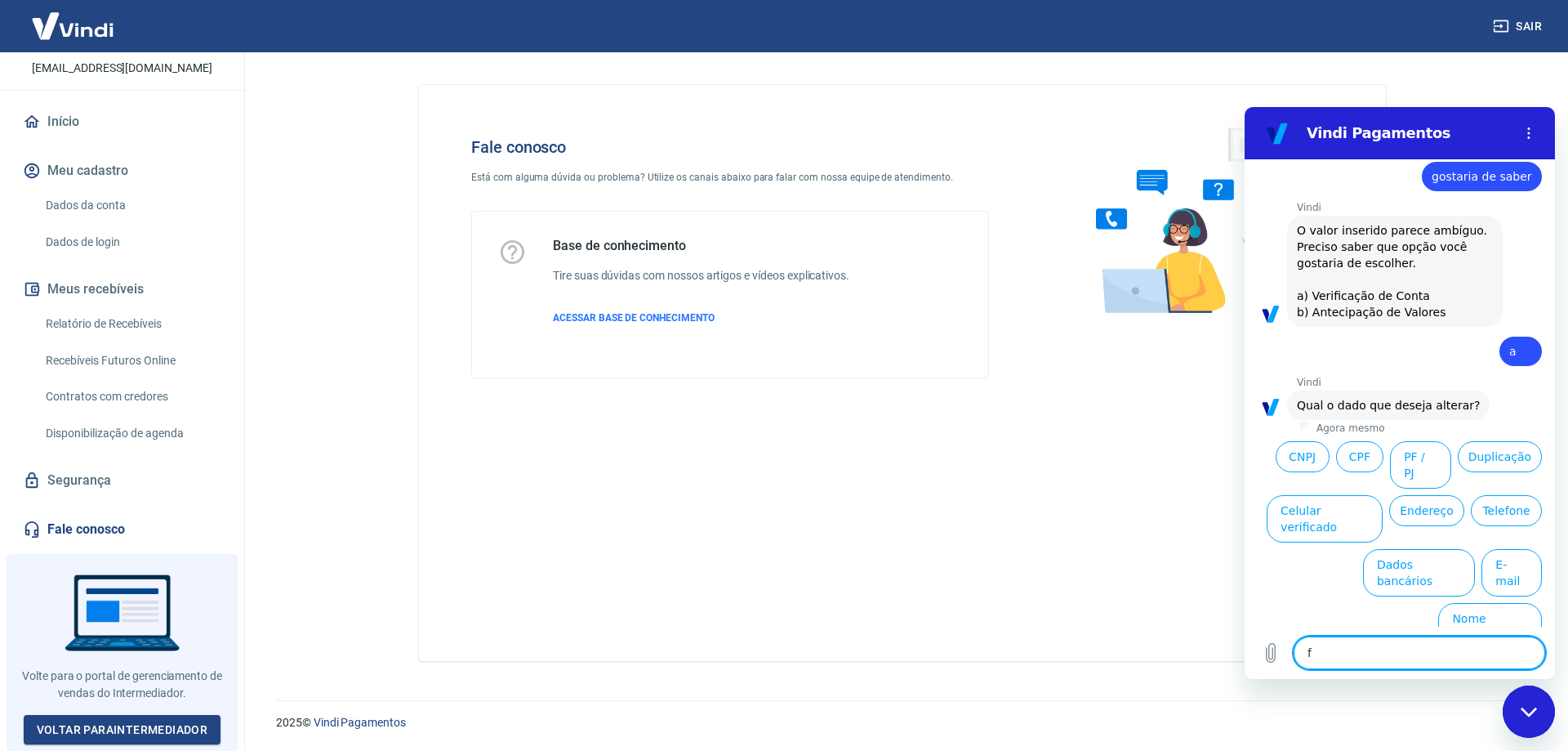
type textarea "x"
type textarea "fal"
type textarea "x"
type textarea "fala"
type textarea "x"
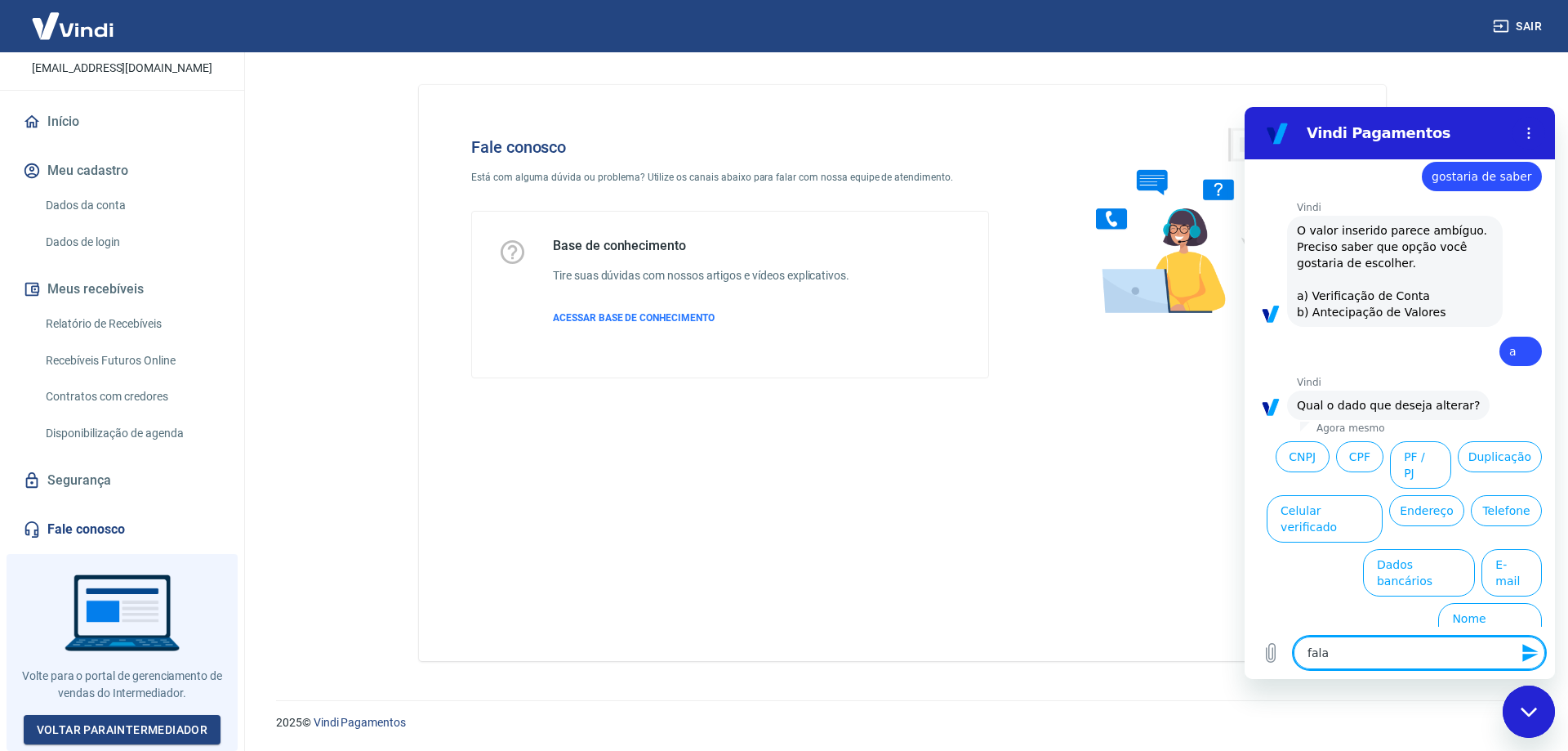
type textarea "falar"
type textarea "x"
type textarea "falar"
type textarea "x"
type textarea "falar a"
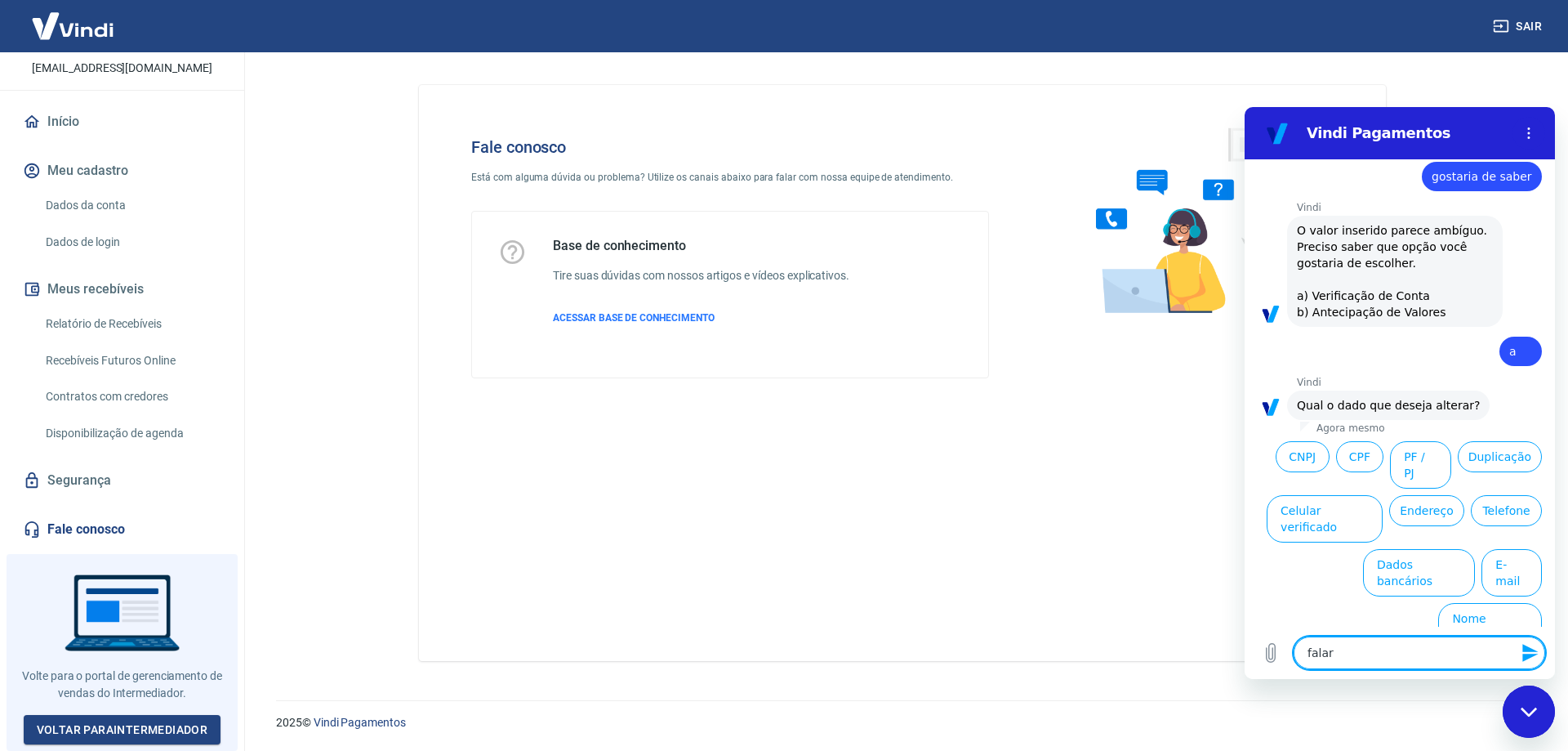
type textarea "x"
type textarea "falar at"
type textarea "x"
type textarea "falar ate"
type textarea "x"
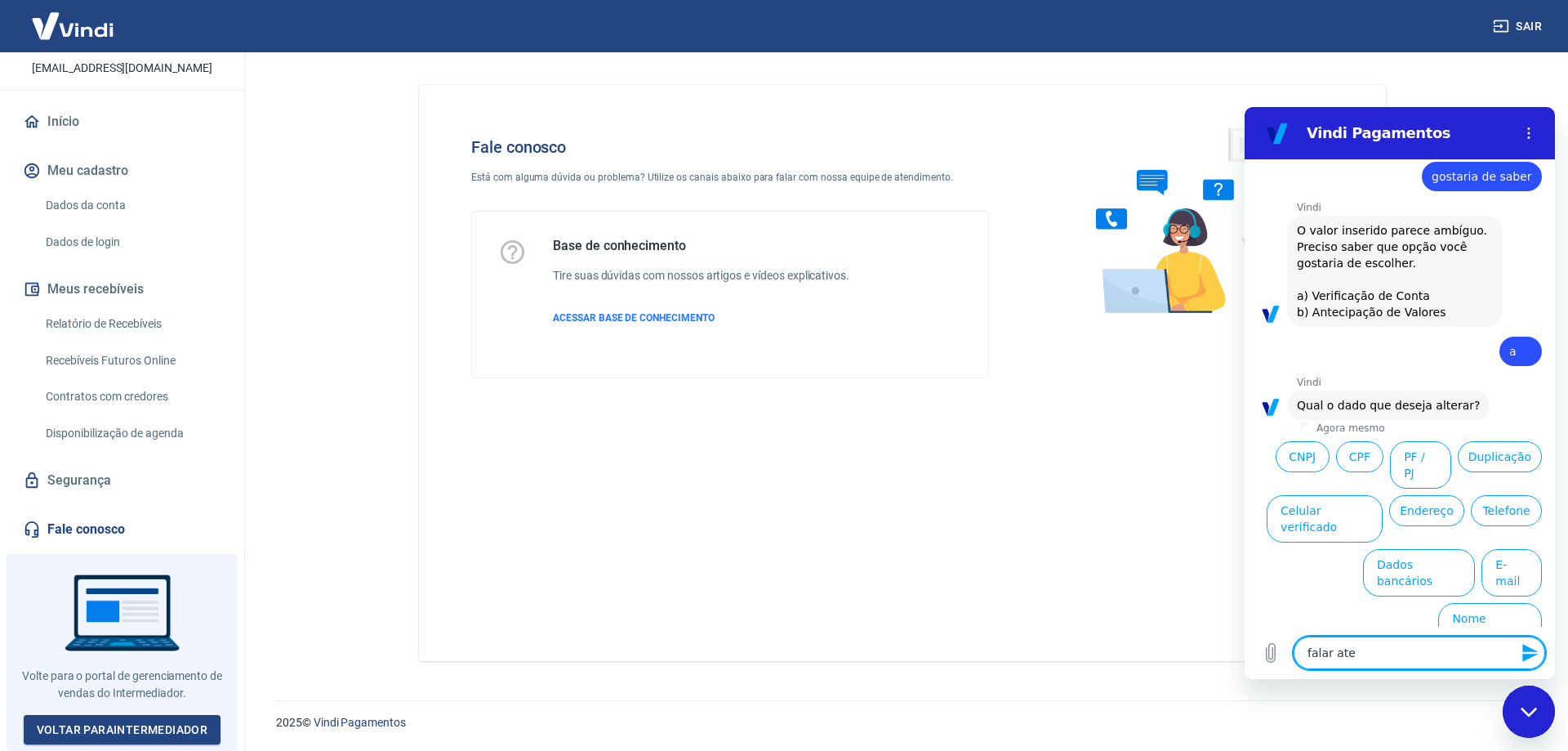
type textarea "falar aten"
type textarea "x"
type textarea "falar atend"
type textarea "x"
type textarea "falar atende"
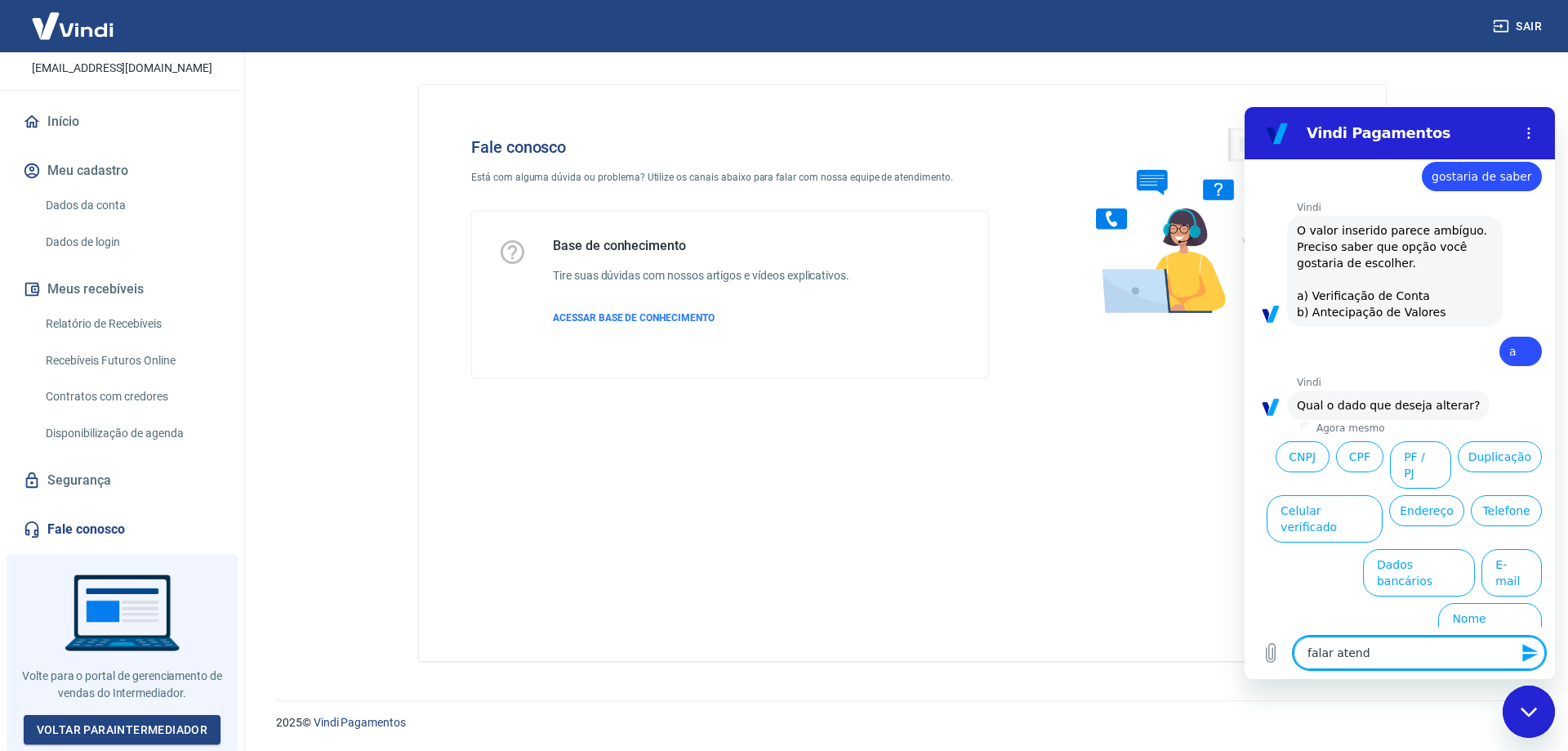
type textarea "x"
type textarea "falar atenden"
type textarea "x"
type textarea "falar atendent"
type textarea "x"
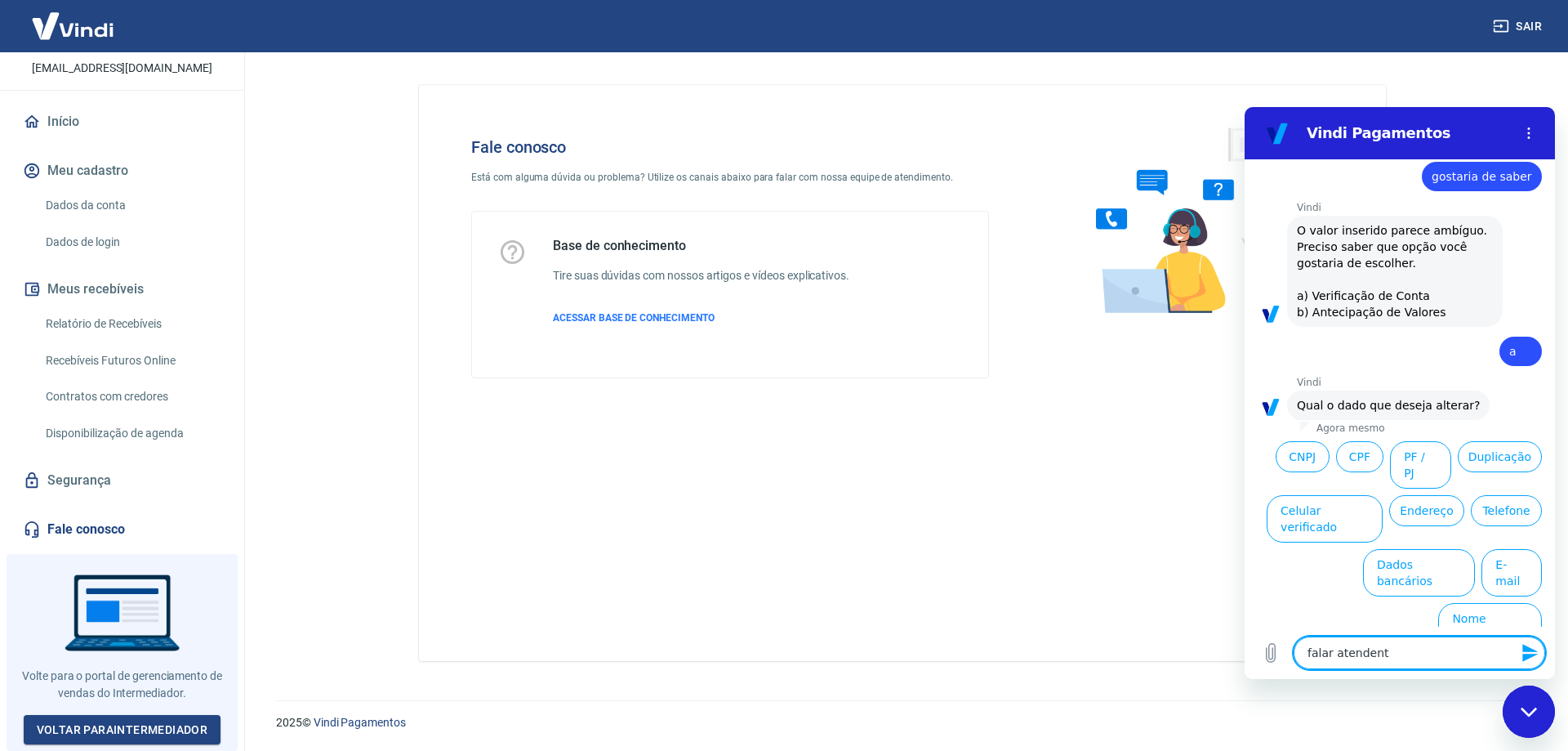
type textarea "falar atendente"
type textarea "x"
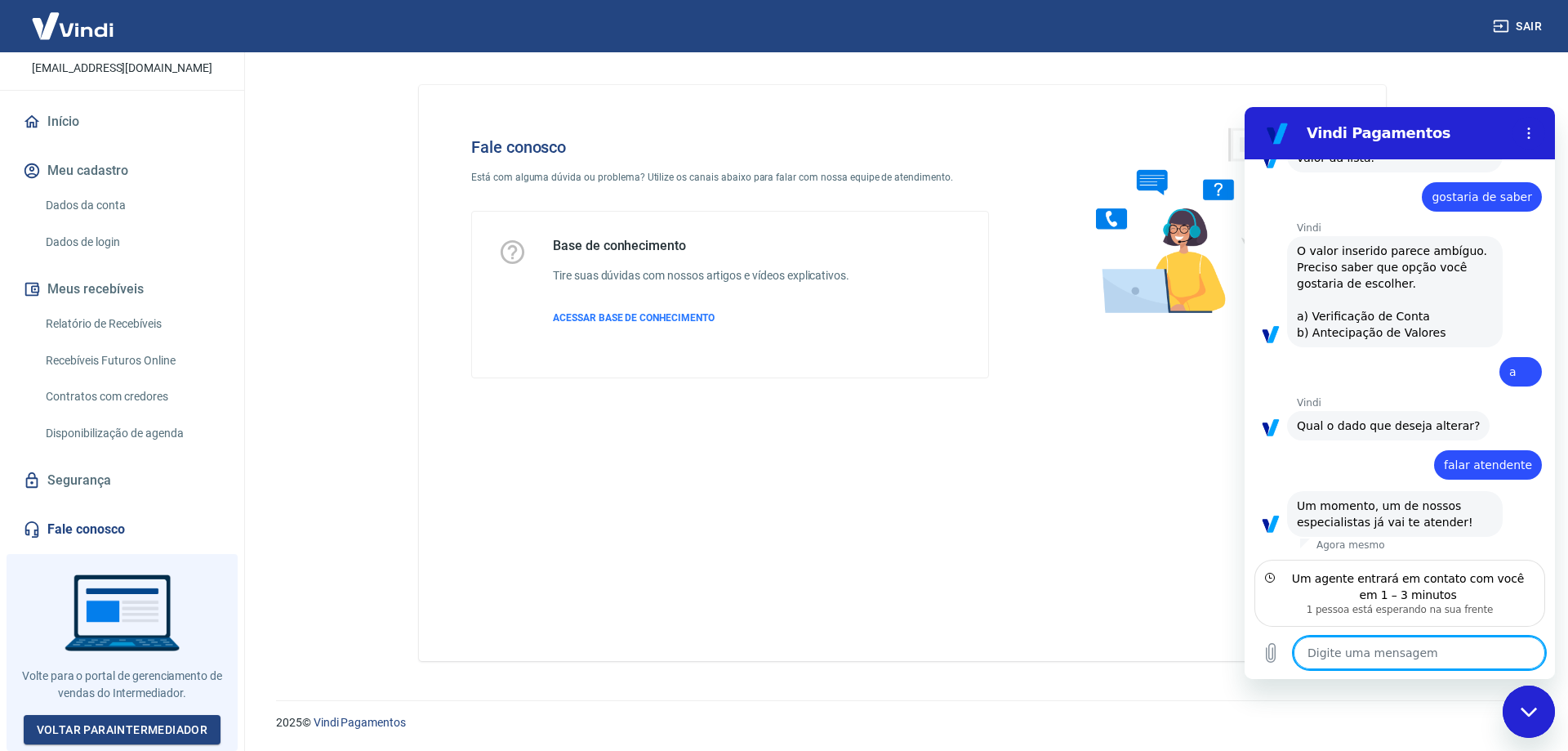
scroll to position [249, 0]
click at [1336, 649] on textarea at bounding box center [1419, 652] width 251 height 32
type textarea "x"
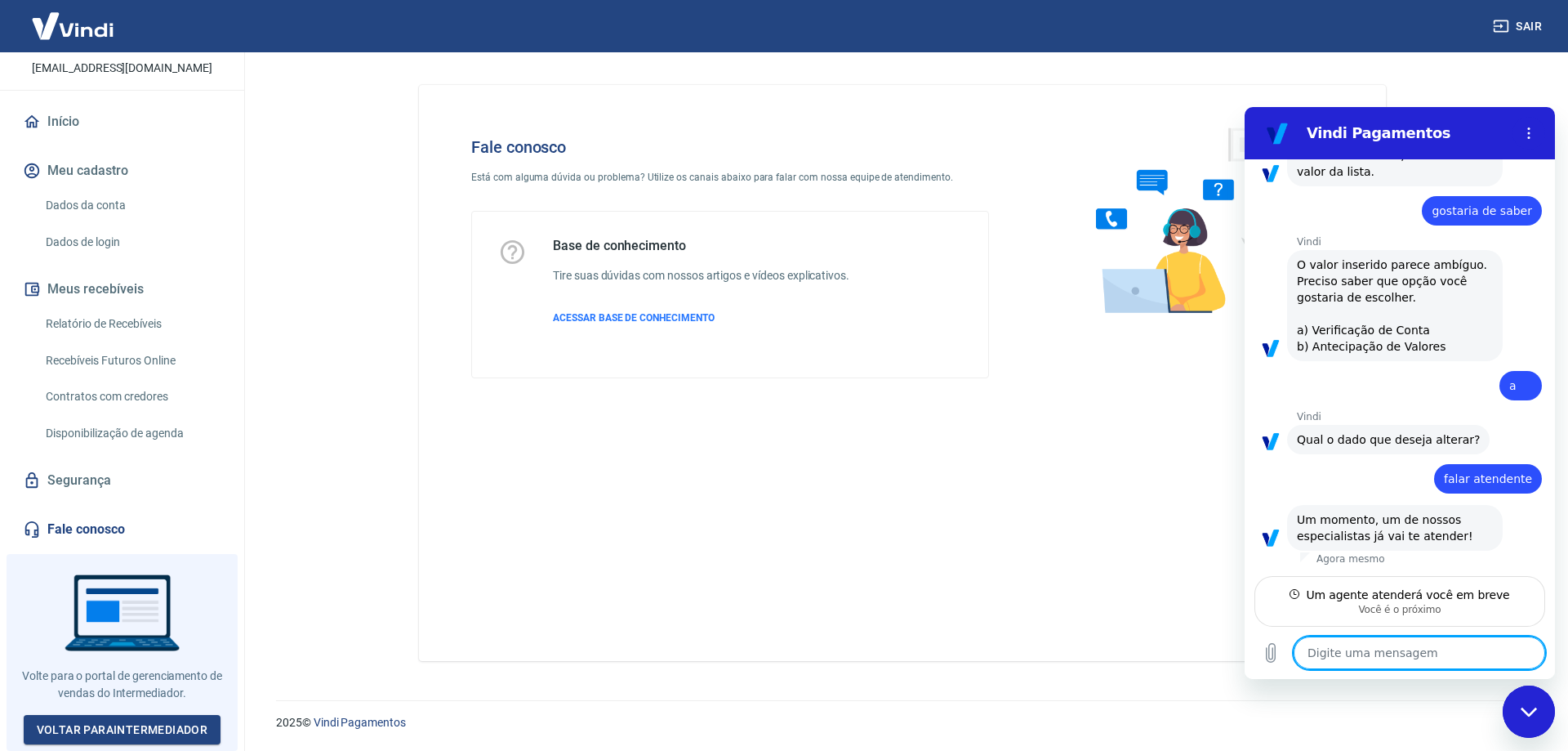
type textarea "H"
type textarea "x"
type textarea "G"
type textarea "x"
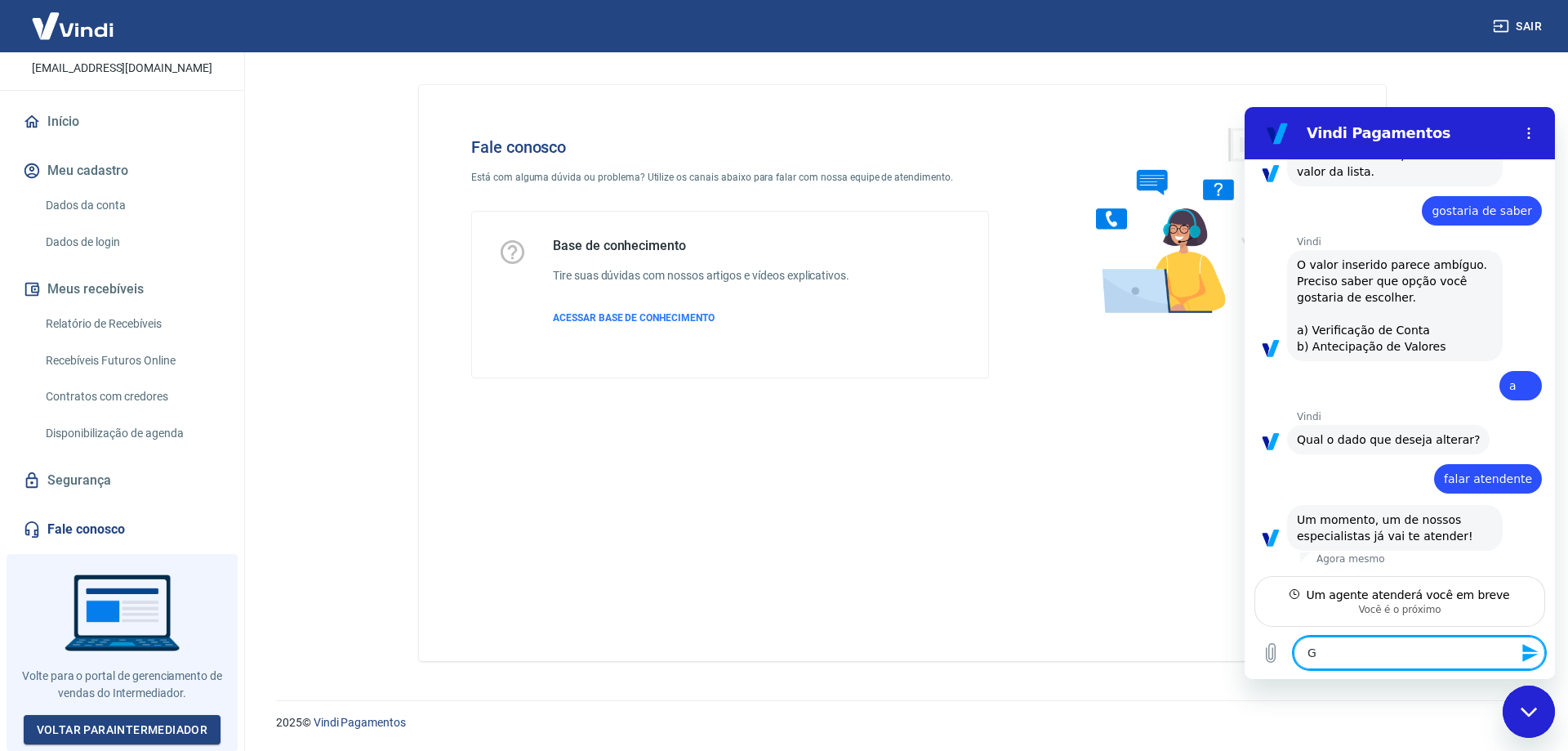
type textarea "Go"
type textarea "x"
type textarea "Gos"
type textarea "x"
type textarea "Gost"
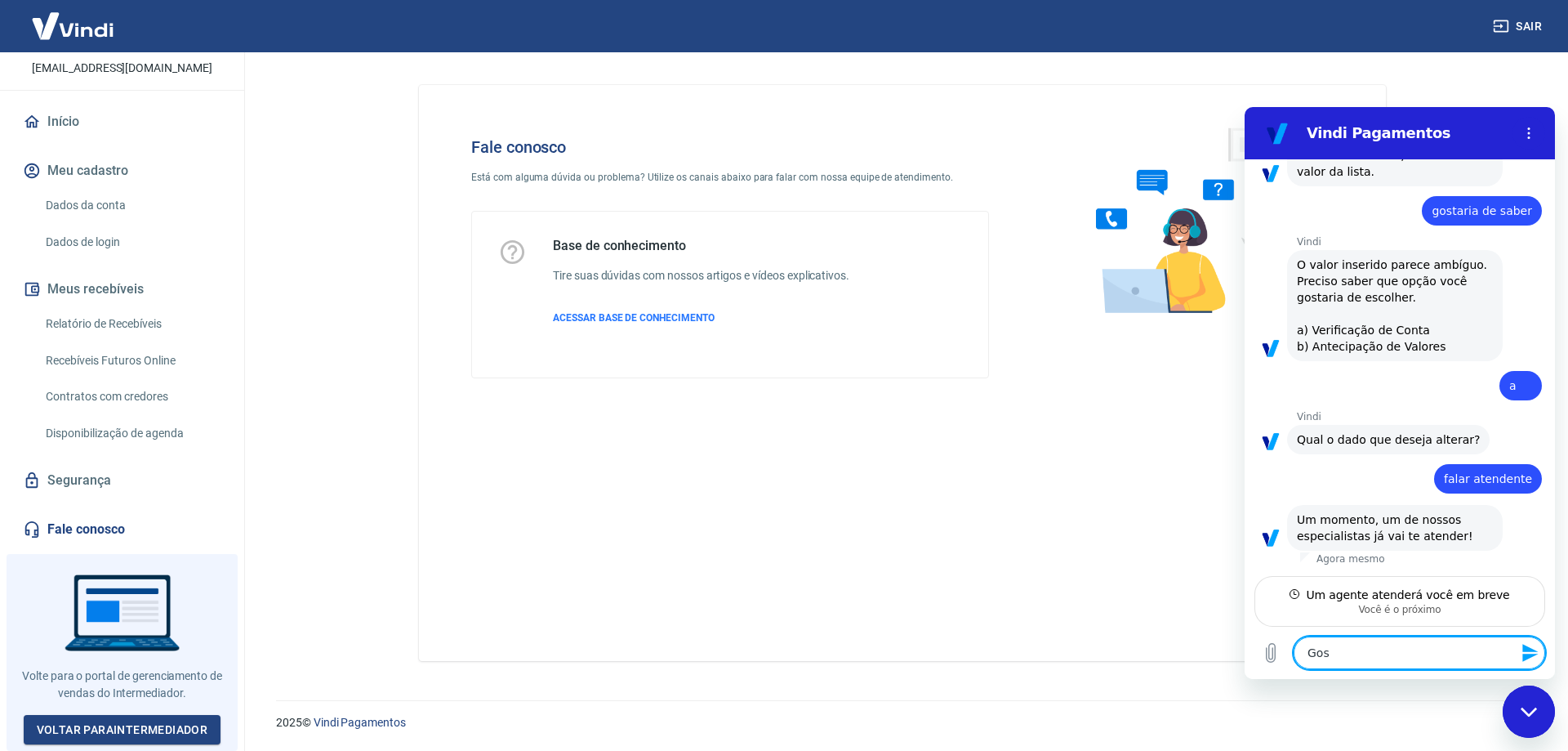
type textarea "x"
type textarea "Gosta"
type textarea "x"
type textarea "Gostar"
type textarea "x"
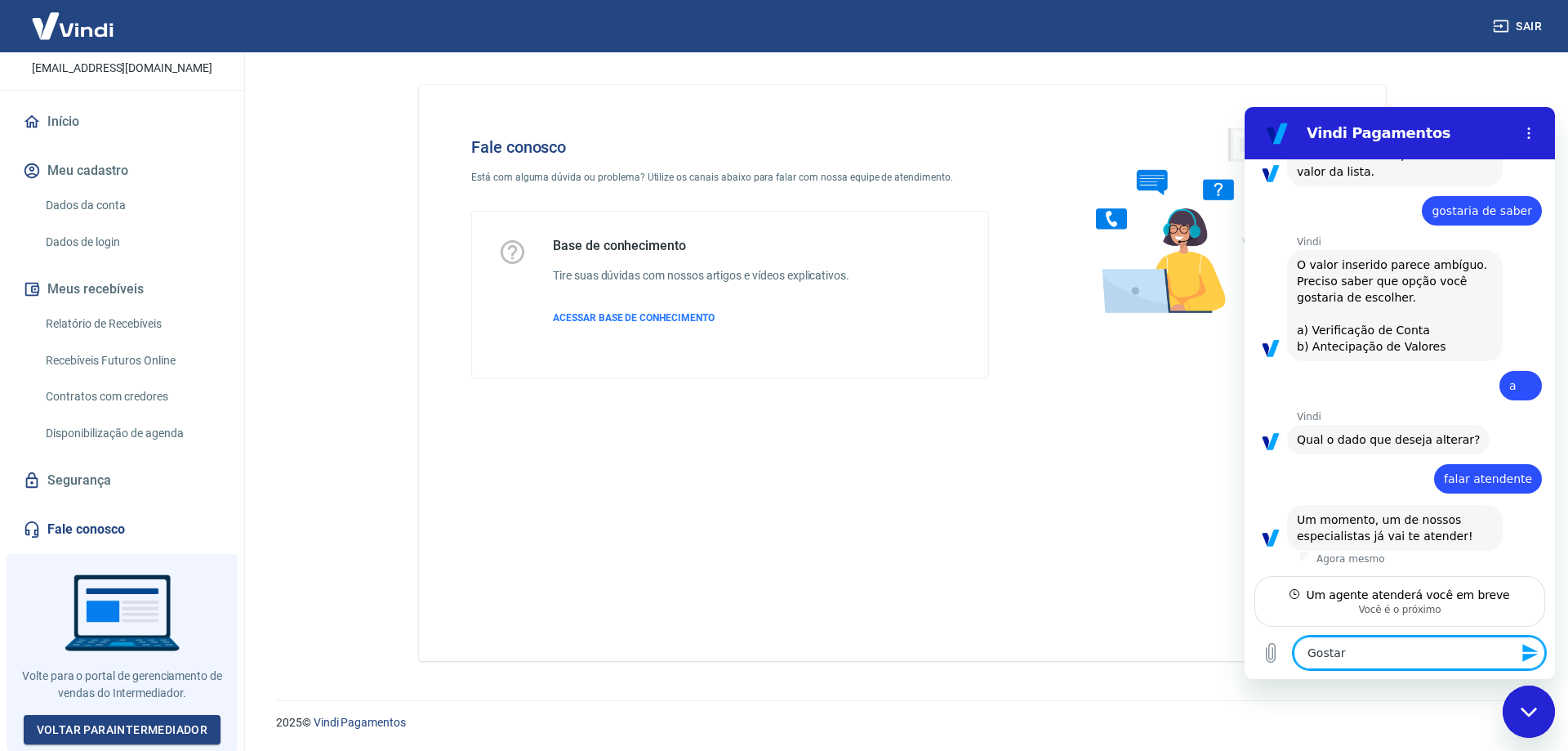
type textarea "Gostari"
type textarea "x"
type textarea "Gostaria"
type textarea "x"
type textarea "Gostaria"
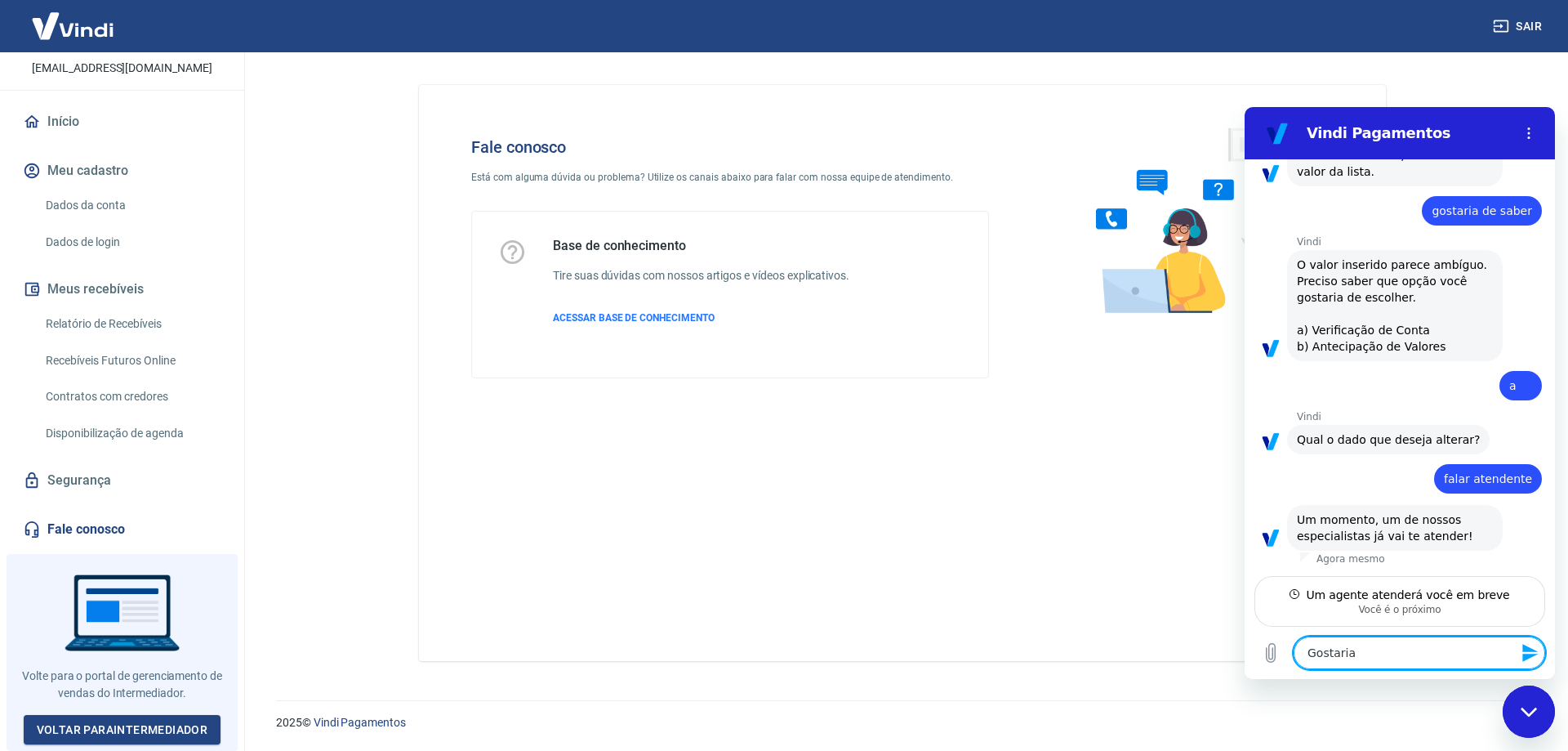
type textarea "x"
type textarea "Gostaria d"
type textarea "x"
type textarea "Gostaria de"
type textarea "x"
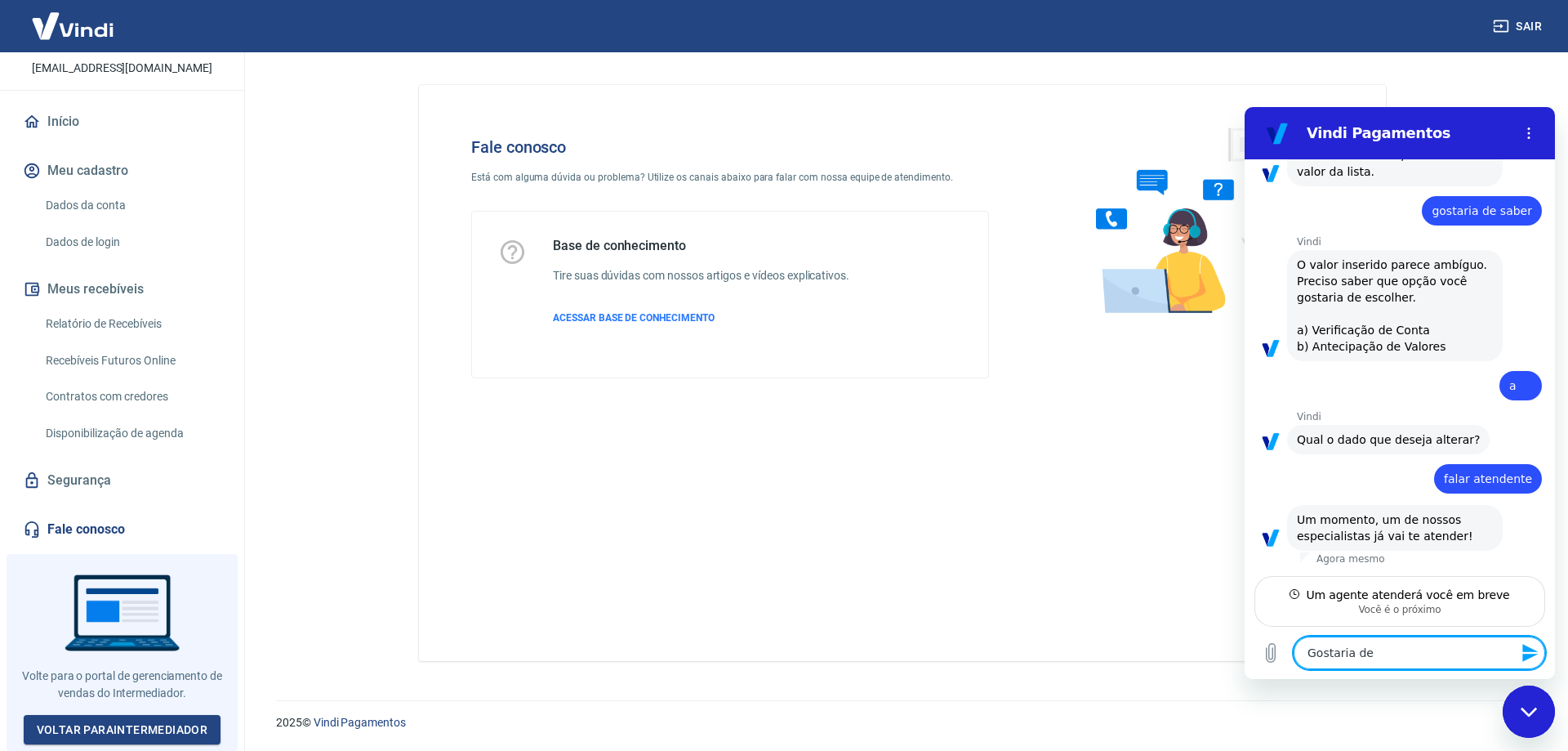
type textarea "Gostaria de"
type textarea "x"
type textarea "Gostaria de s"
type textarea "x"
type textarea "Gostaria de sa"
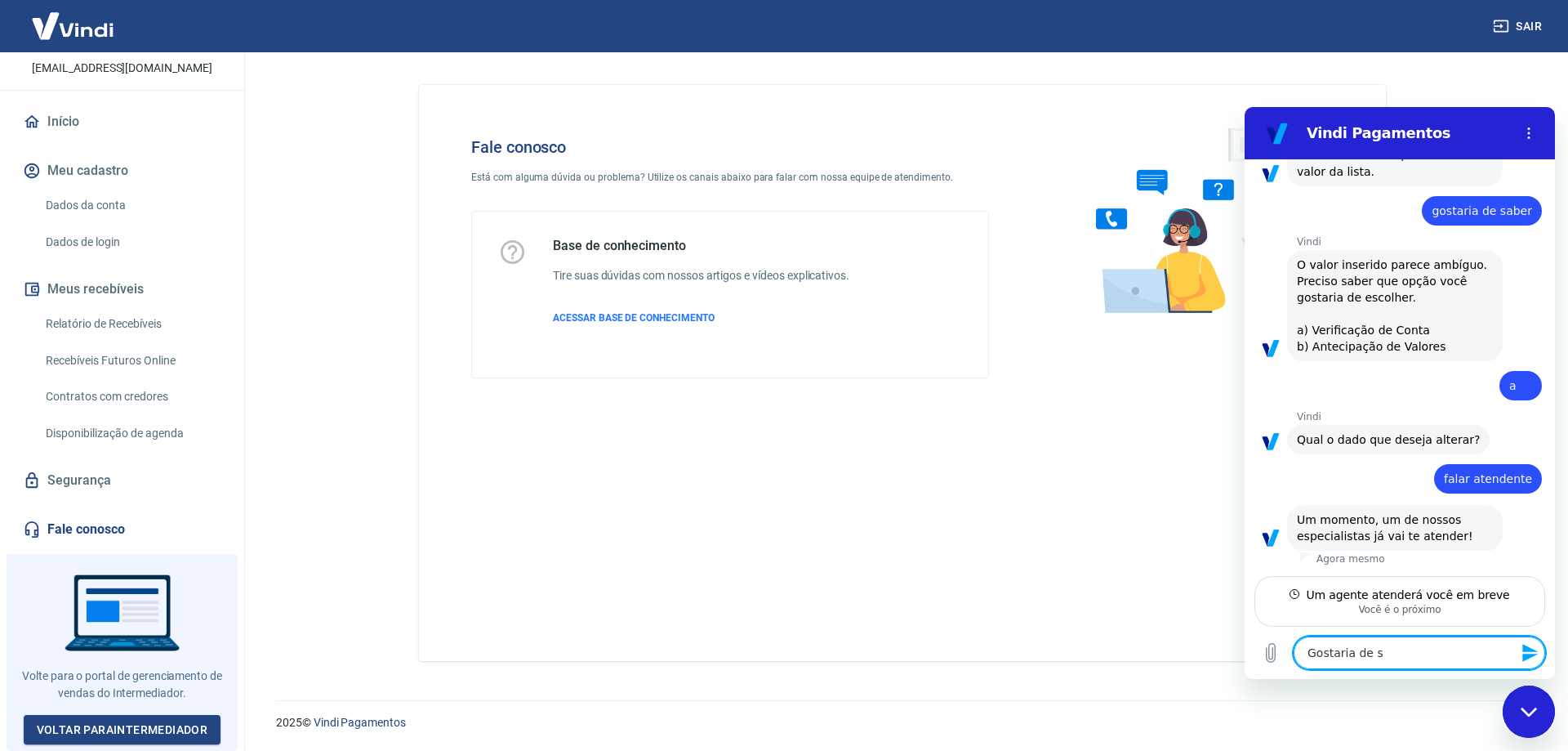
type textarea "x"
type textarea "Gostaria de sab"
type textarea "x"
type textarea "Gostaria de sabe"
type textarea "x"
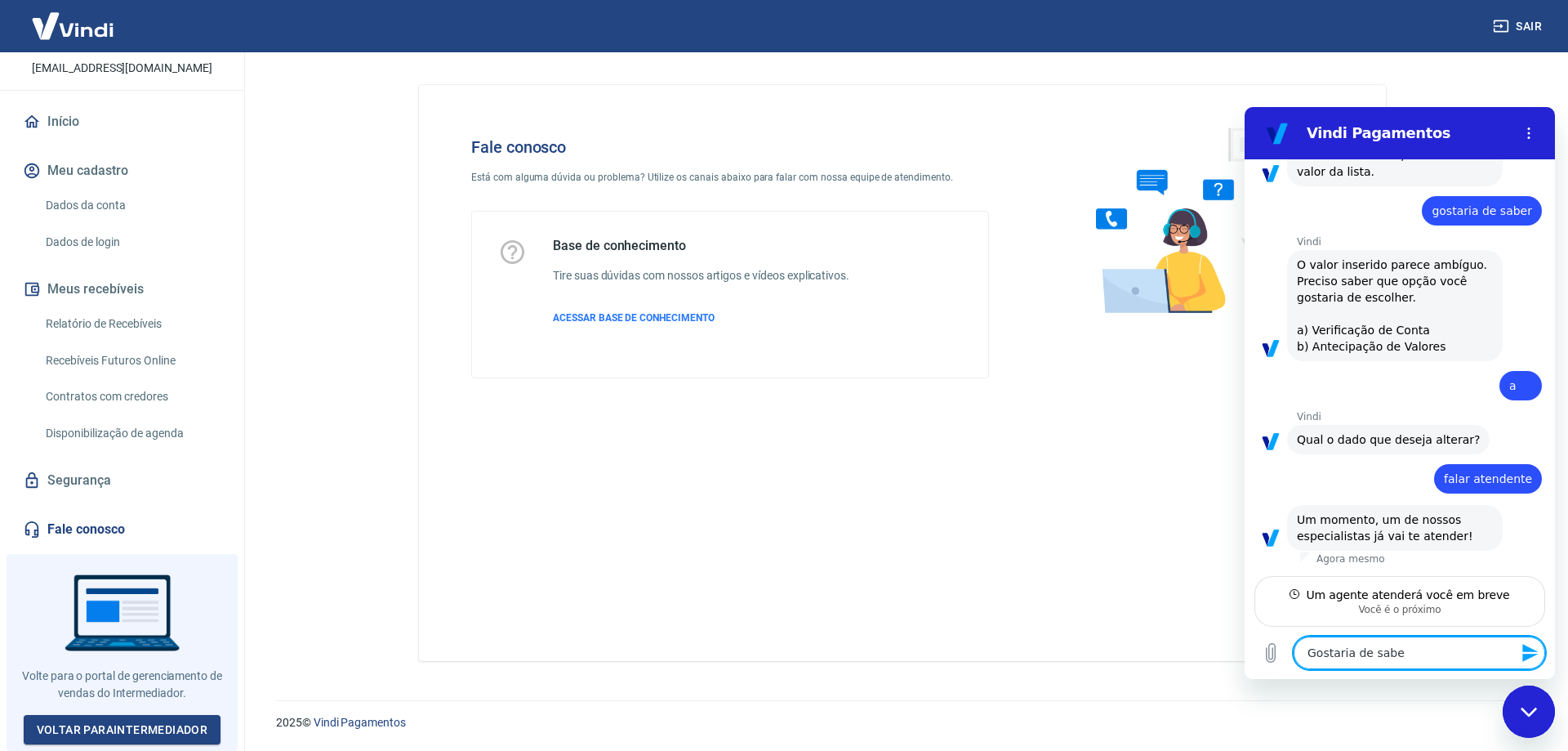
type textarea "Gostaria de saber"
type textarea "x"
type textarea "Gostaria de saber"
type textarea "x"
type textarea "Gostaria de saber s"
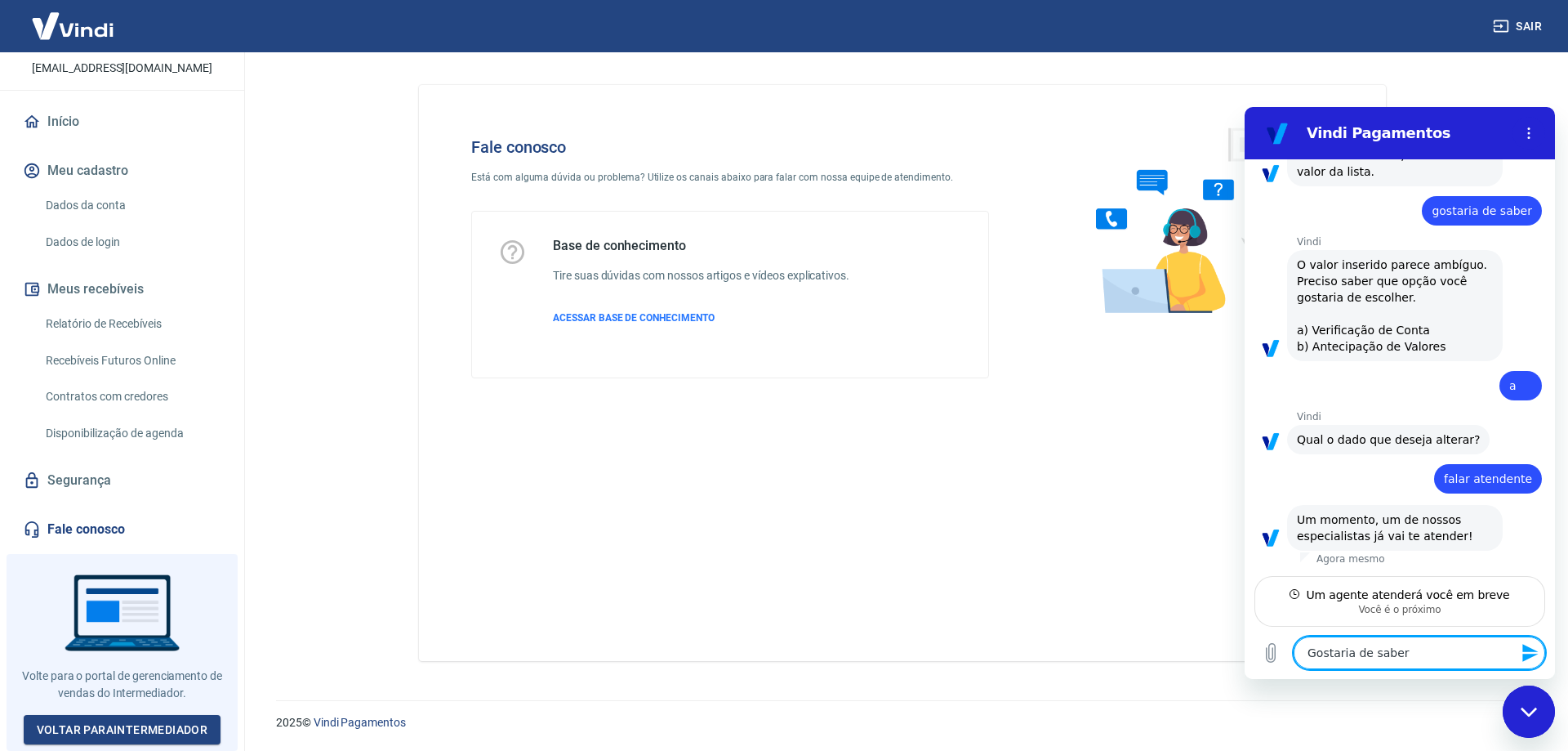
type textarea "x"
type textarea "Gostaria de saber se"
type textarea "x"
type textarea "Gostaria de saber se"
type textarea "x"
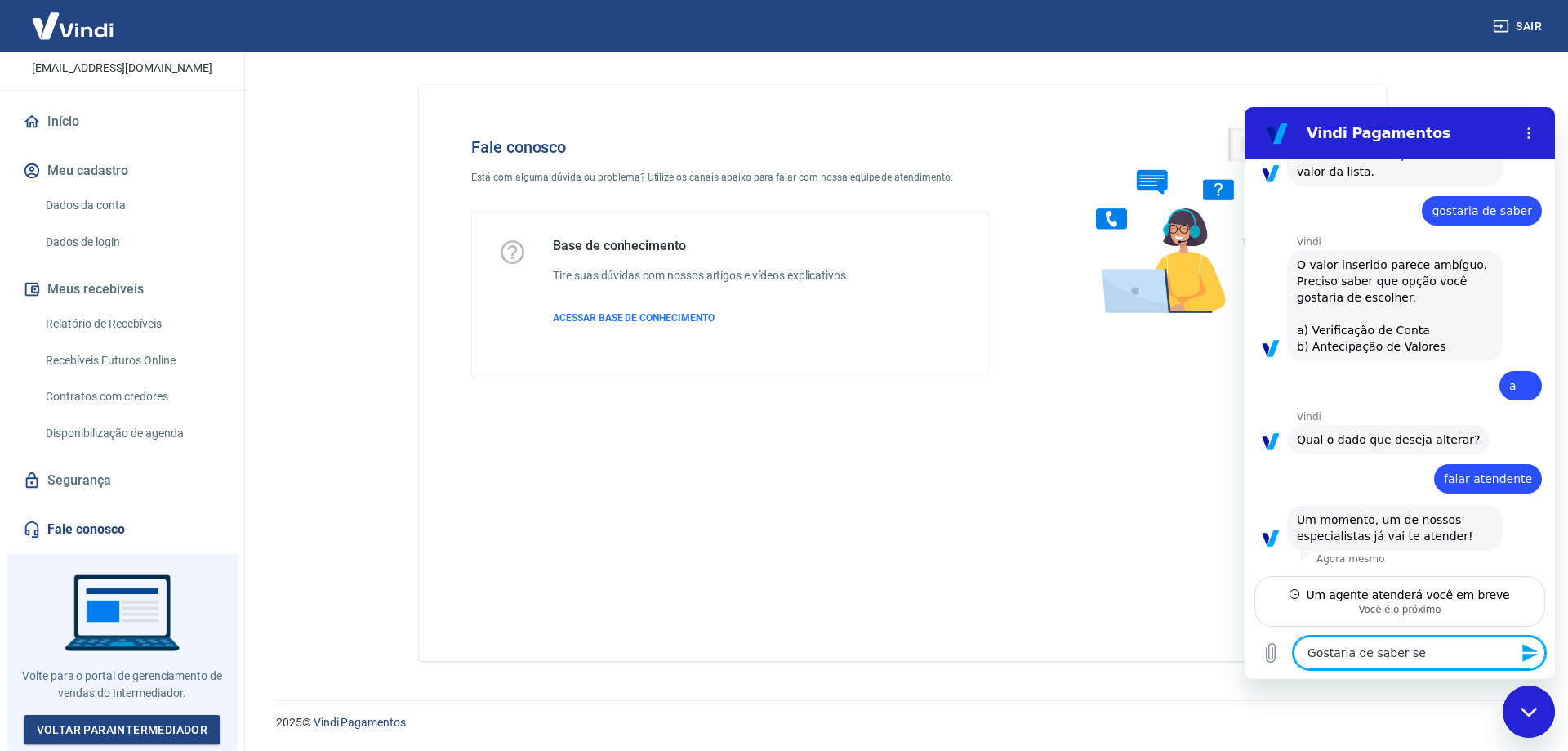
type textarea "Gostaria de saber se q"
type textarea "x"
type textarea "Gostaria de saber se qu"
type textarea "x"
type textarea "Gostaria de saber se qua"
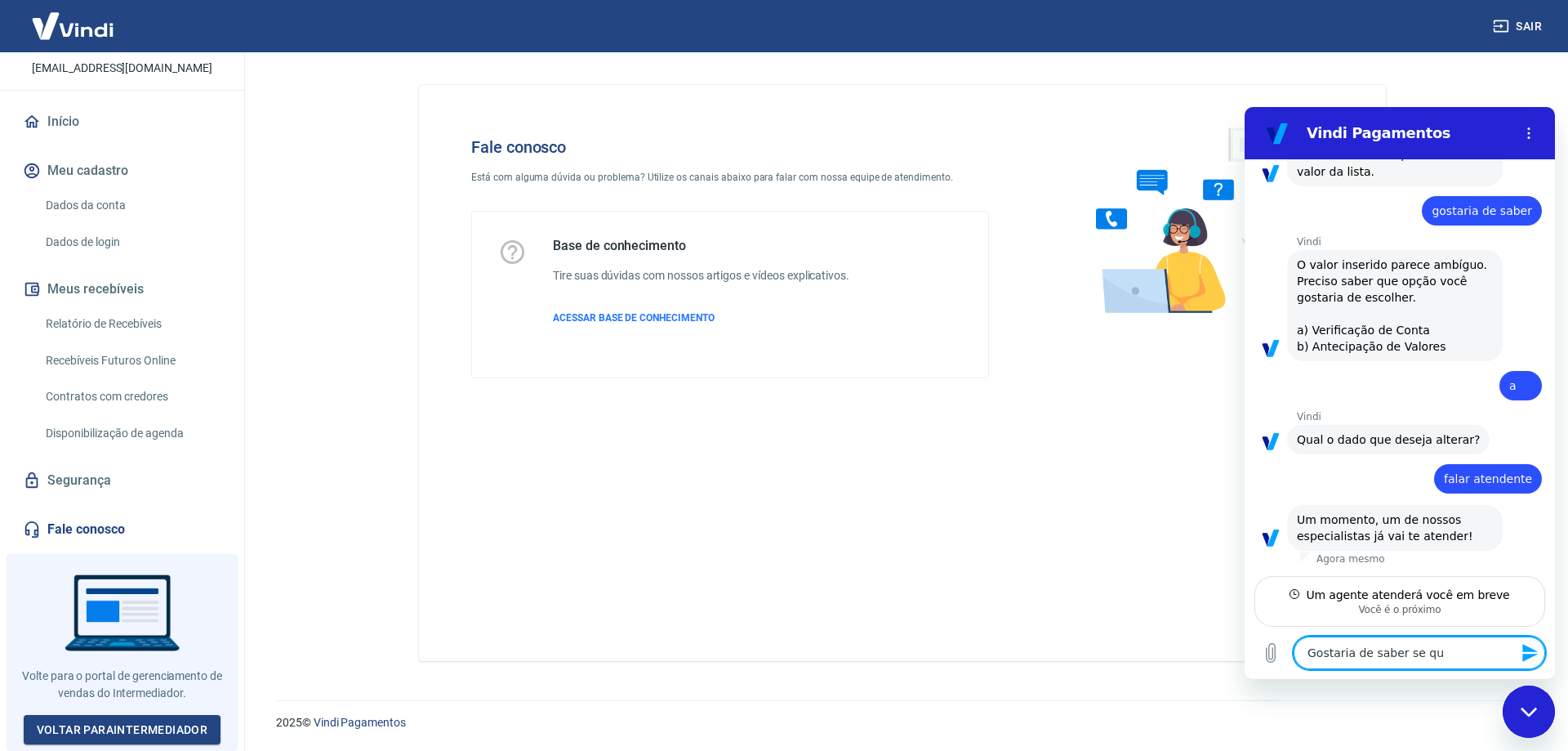
type textarea "x"
type textarea "Gostaria de saber se quan"
type textarea "x"
type textarea "Gostaria de saber se quand"
type textarea "x"
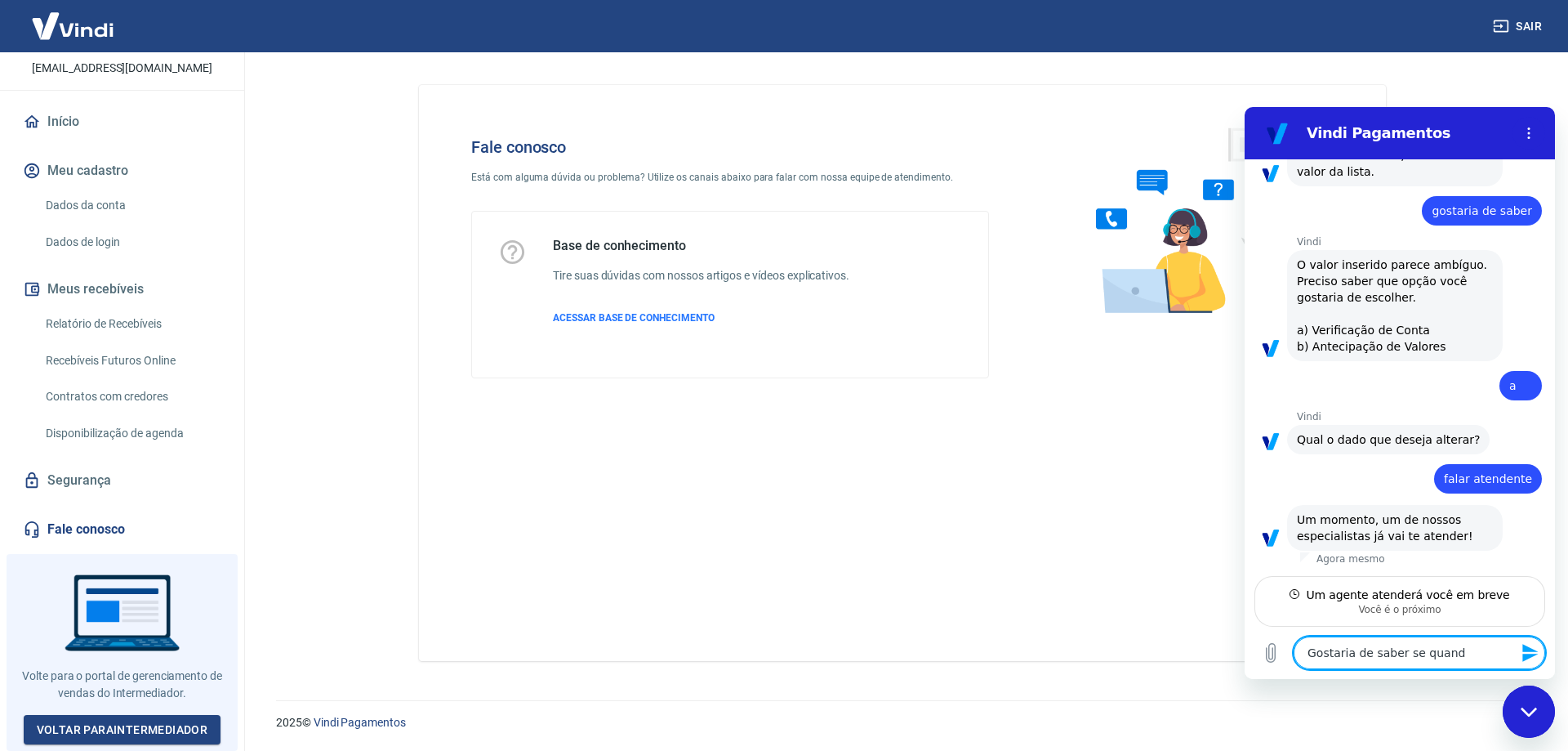
type textarea "Gostaria de saber se quando"
type textarea "x"
type textarea "Gostaria de saber se quando"
type textarea "x"
type textarea "Gostaria de saber se quando e"
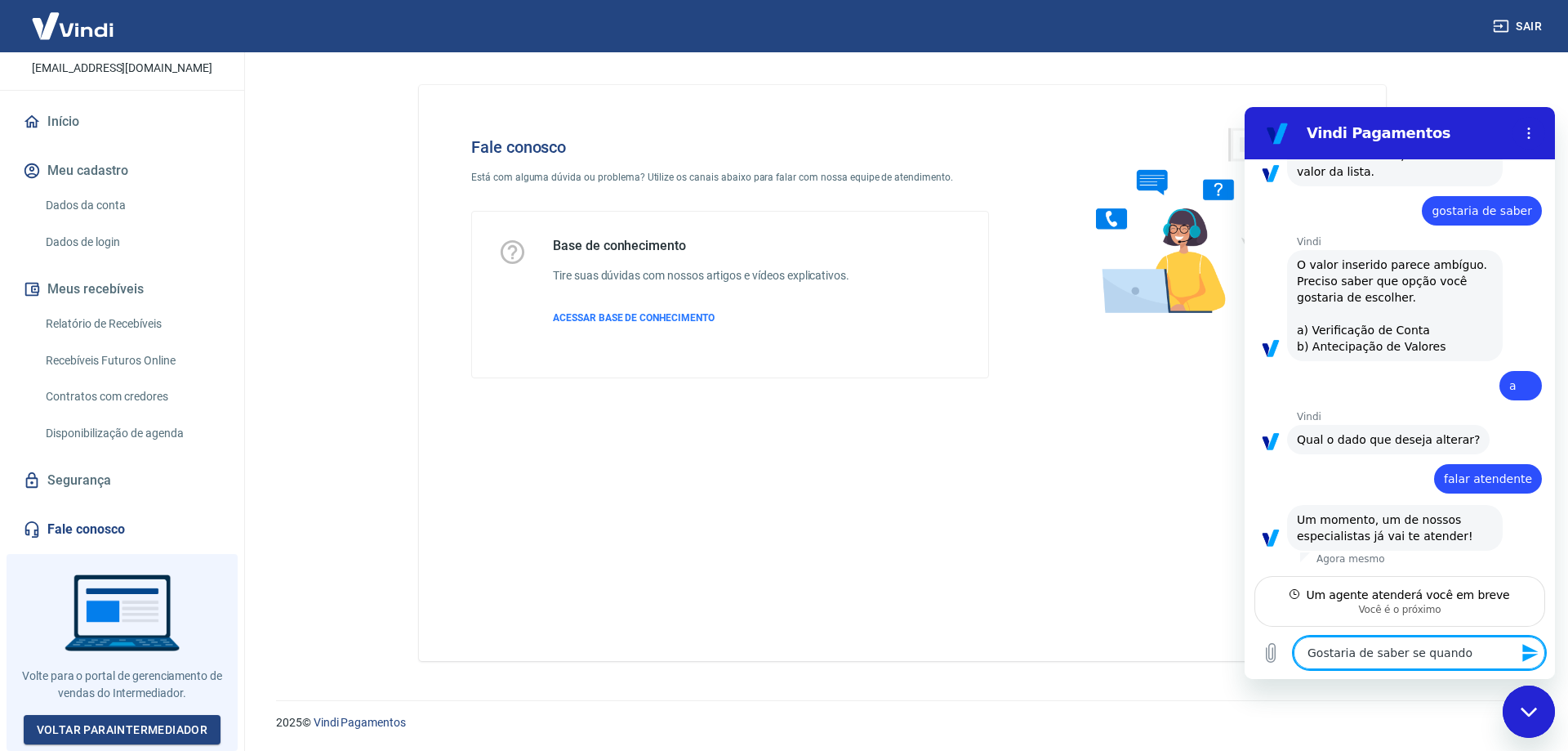
type textarea "x"
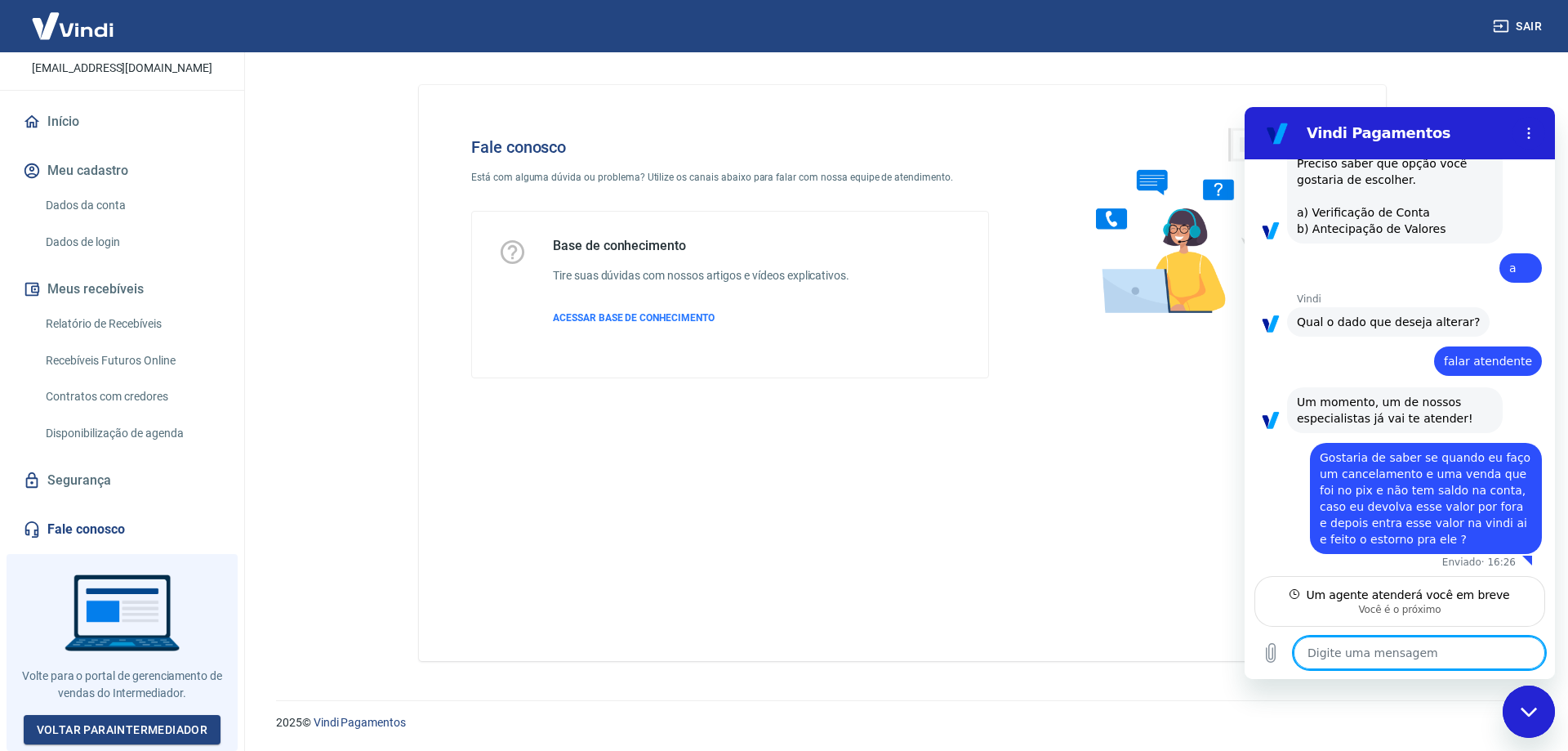
scroll to position [353, 0]
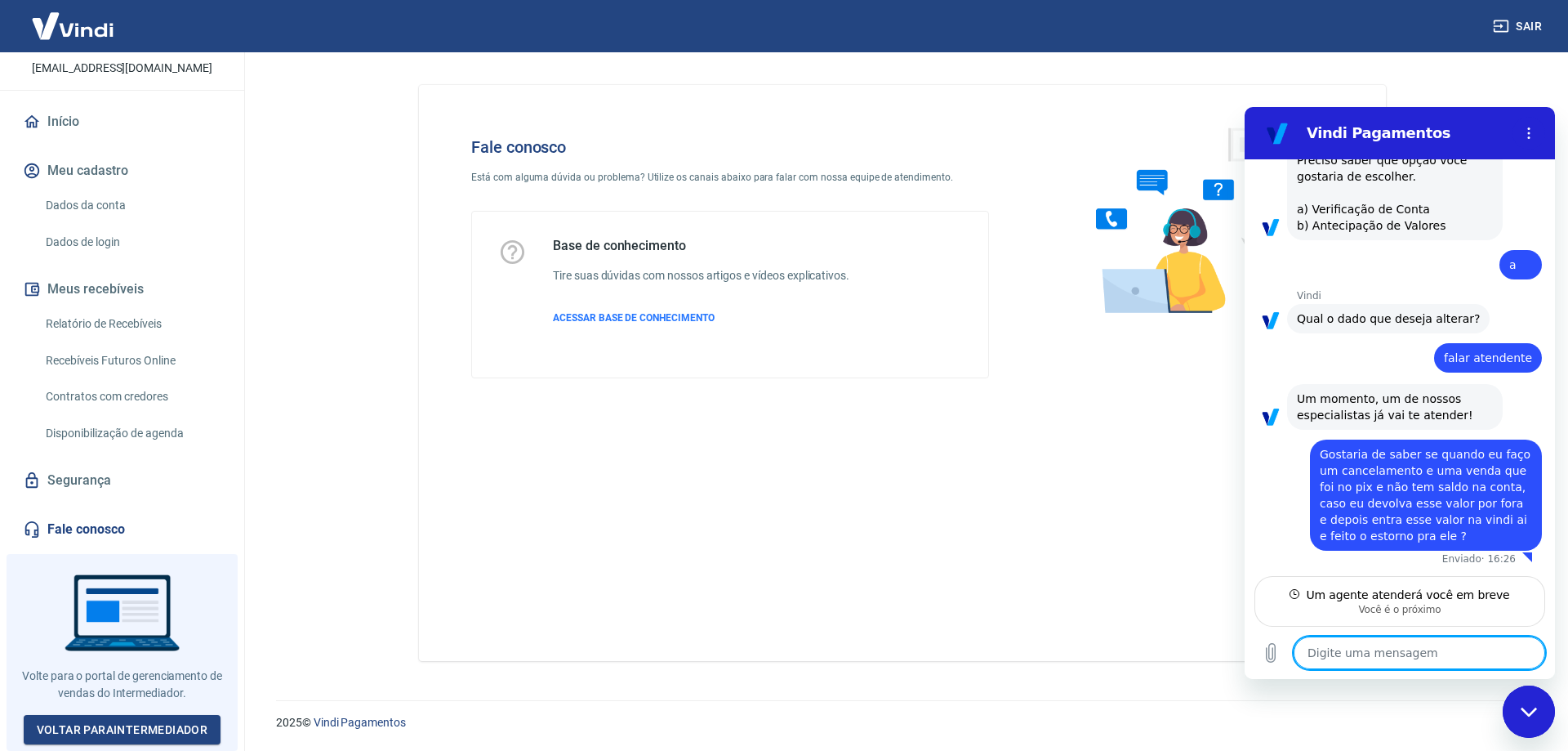
click at [1381, 648] on textarea at bounding box center [1419, 652] width 251 height 32
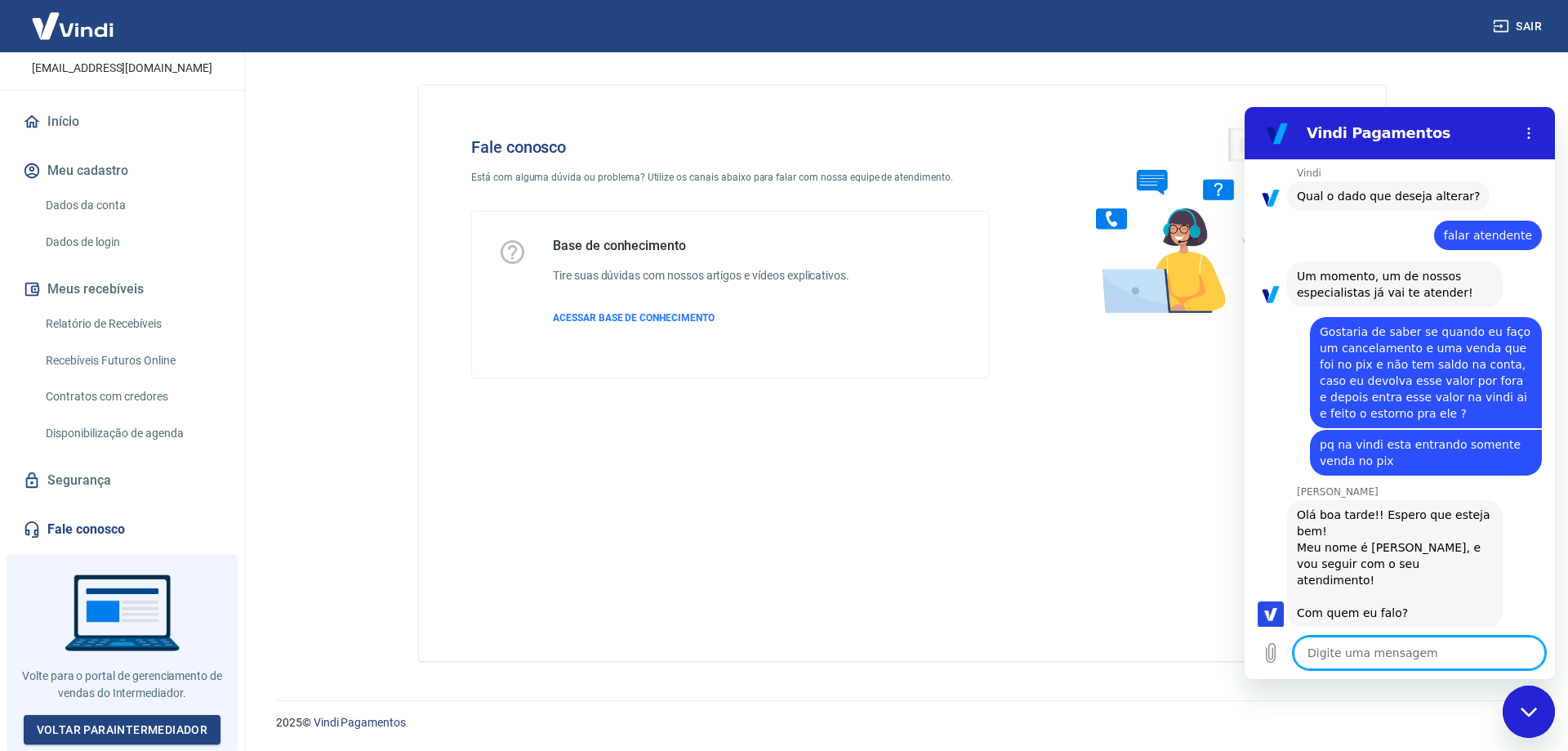
scroll to position [479, 0]
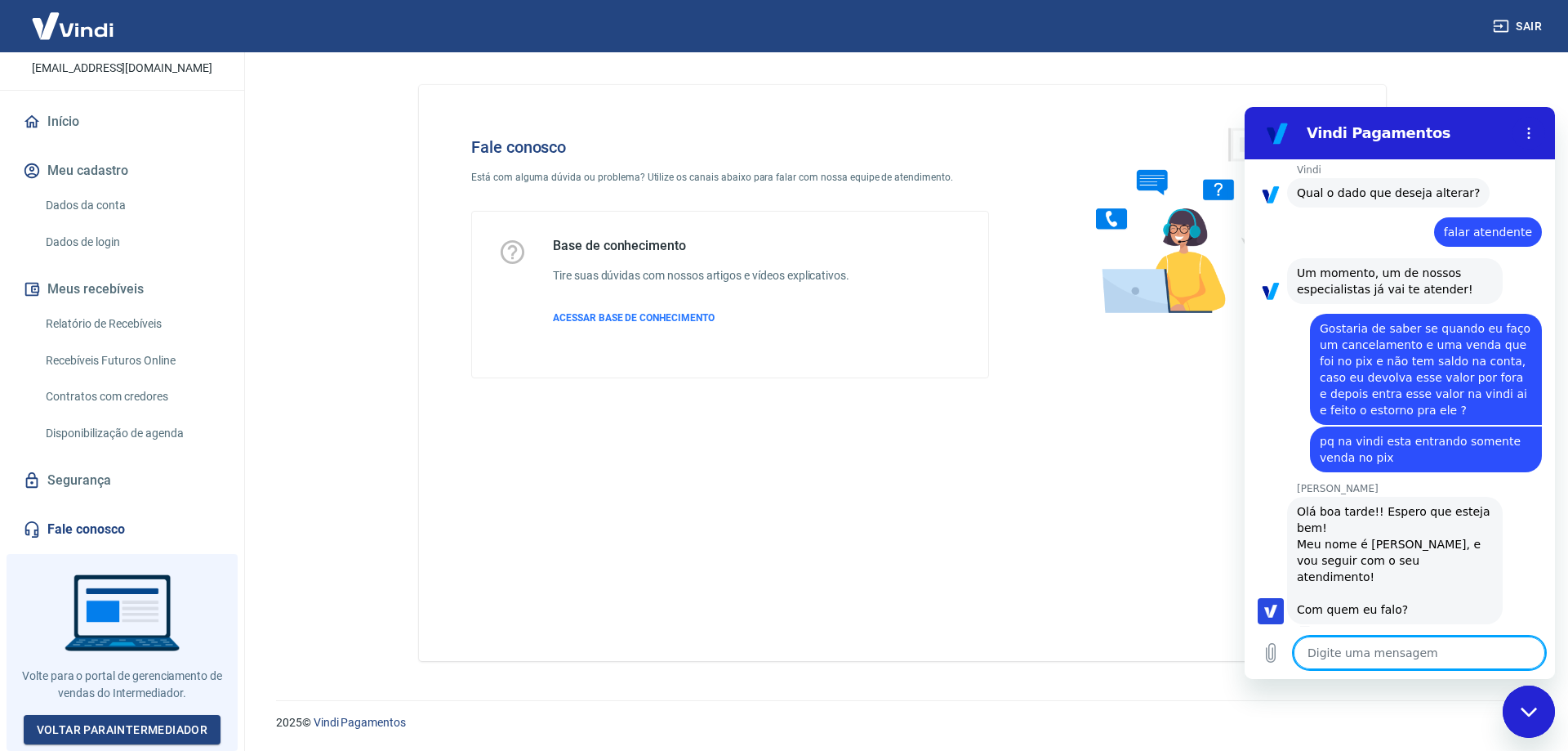
click at [1370, 648] on textarea at bounding box center [1419, 652] width 251 height 32
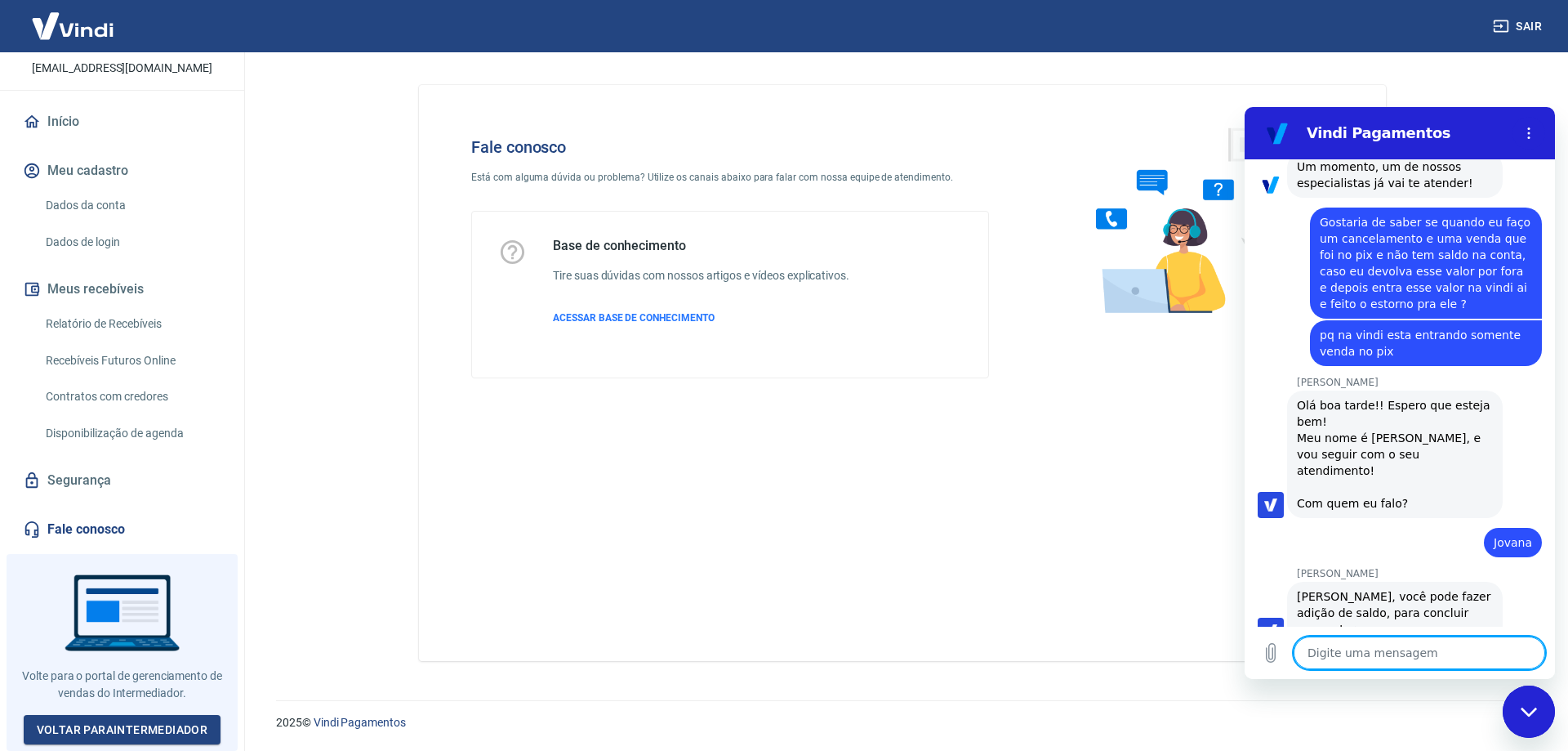
scroll to position [589, 0]
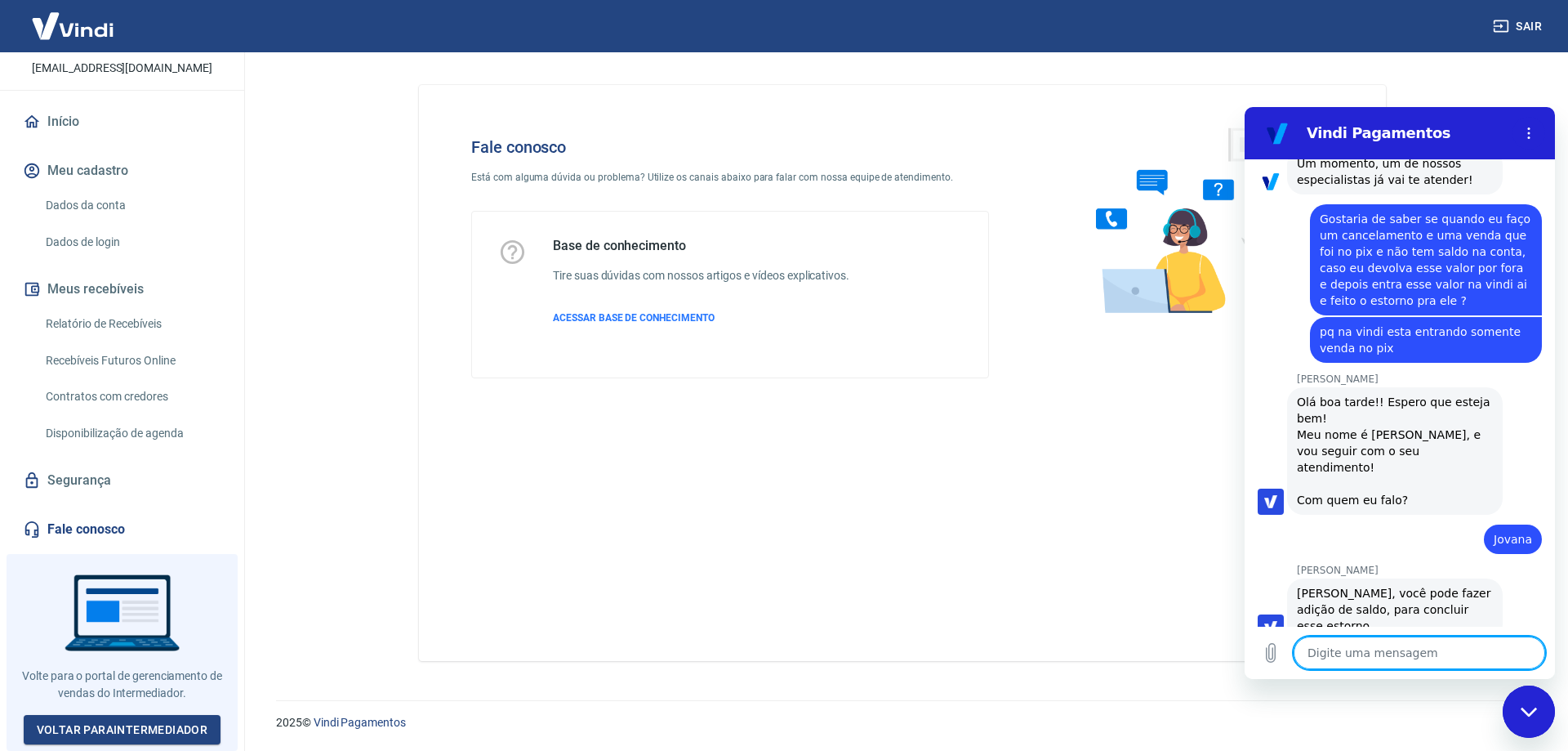
click at [1370, 648] on textarea at bounding box center [1419, 652] width 251 height 32
click at [1372, 639] on textarea at bounding box center [1419, 652] width 251 height 32
click at [1361, 642] on textarea at bounding box center [1419, 652] width 251 height 32
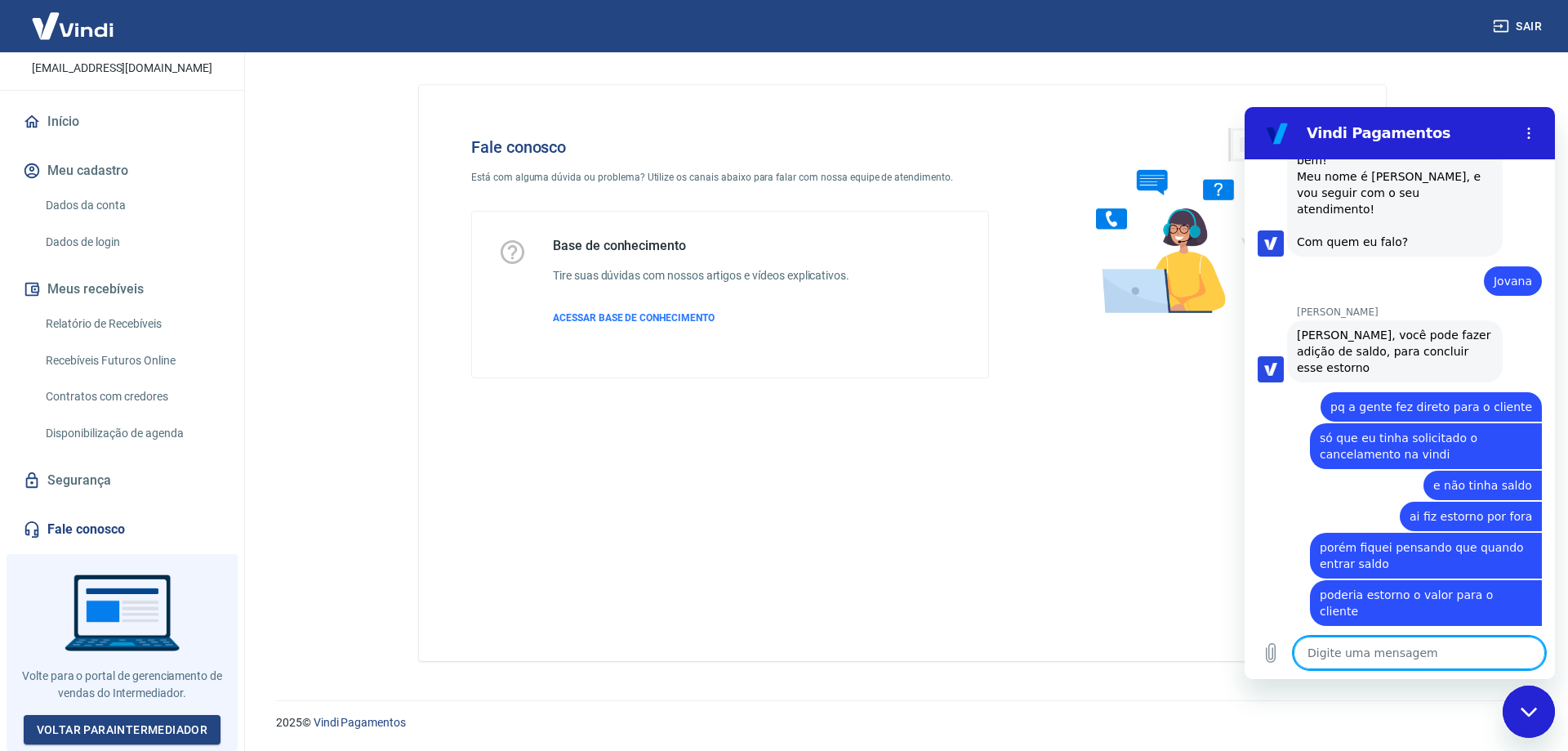
scroll to position [878, 0]
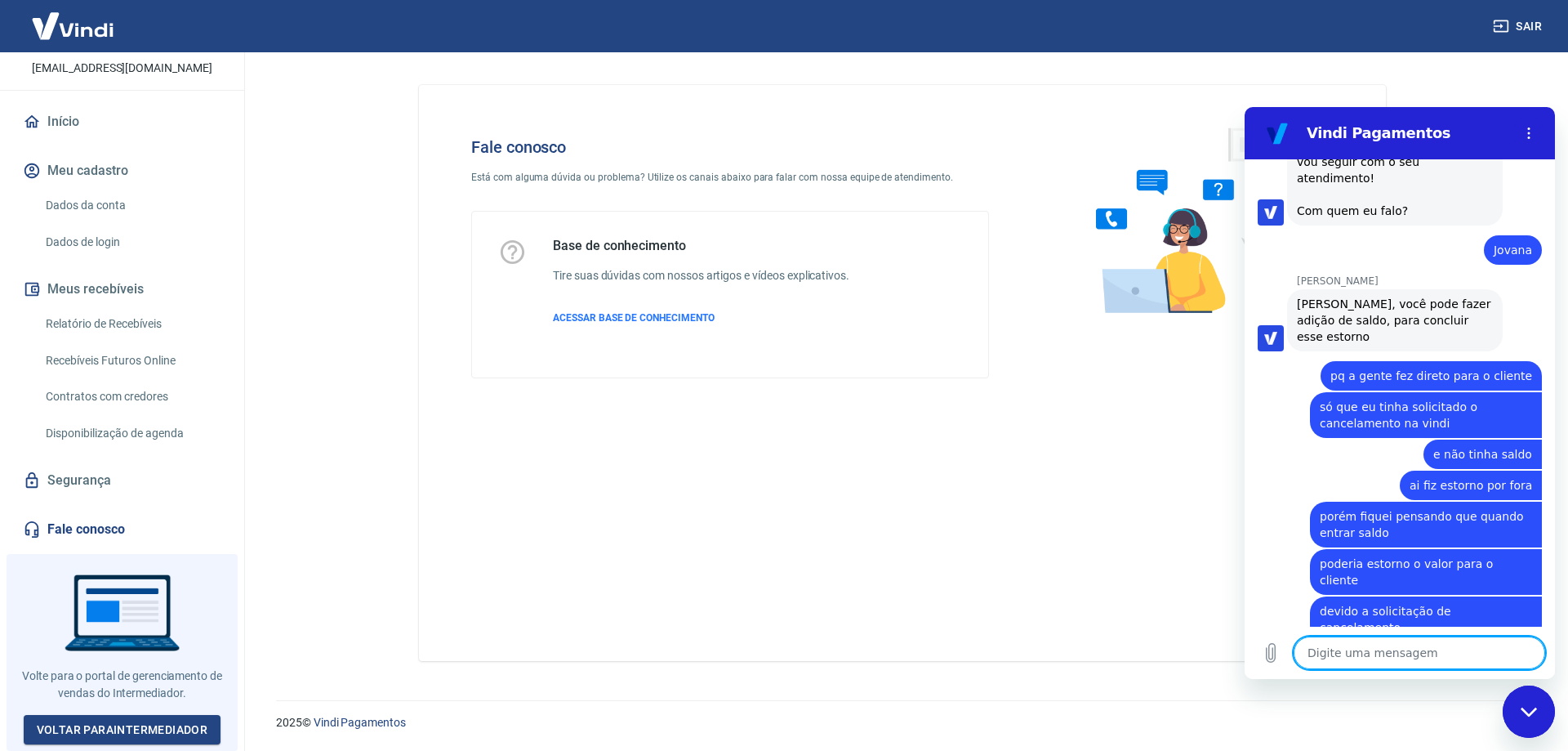
click at [1398, 644] on textarea at bounding box center [1419, 652] width 251 height 32
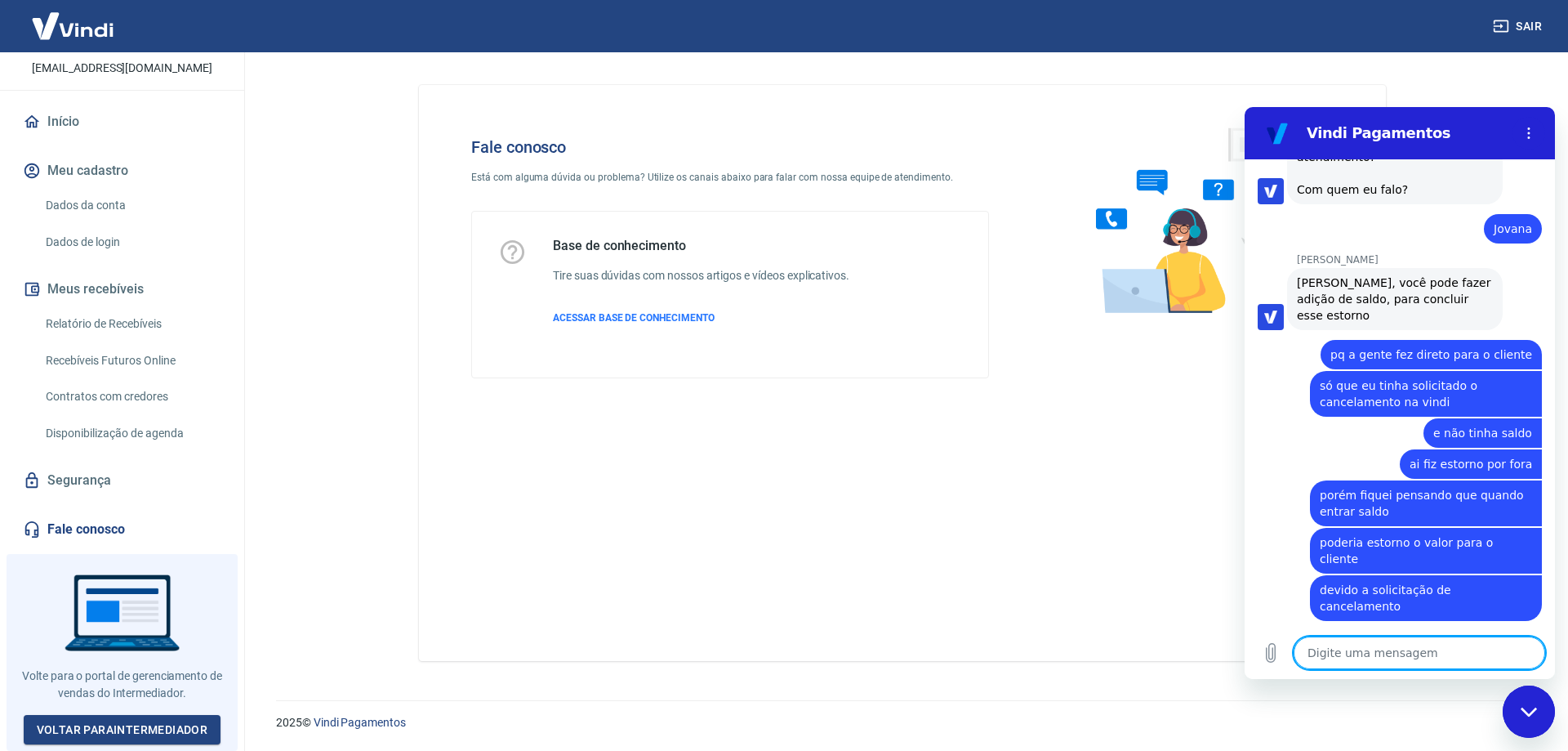
scroll to position [901, 0]
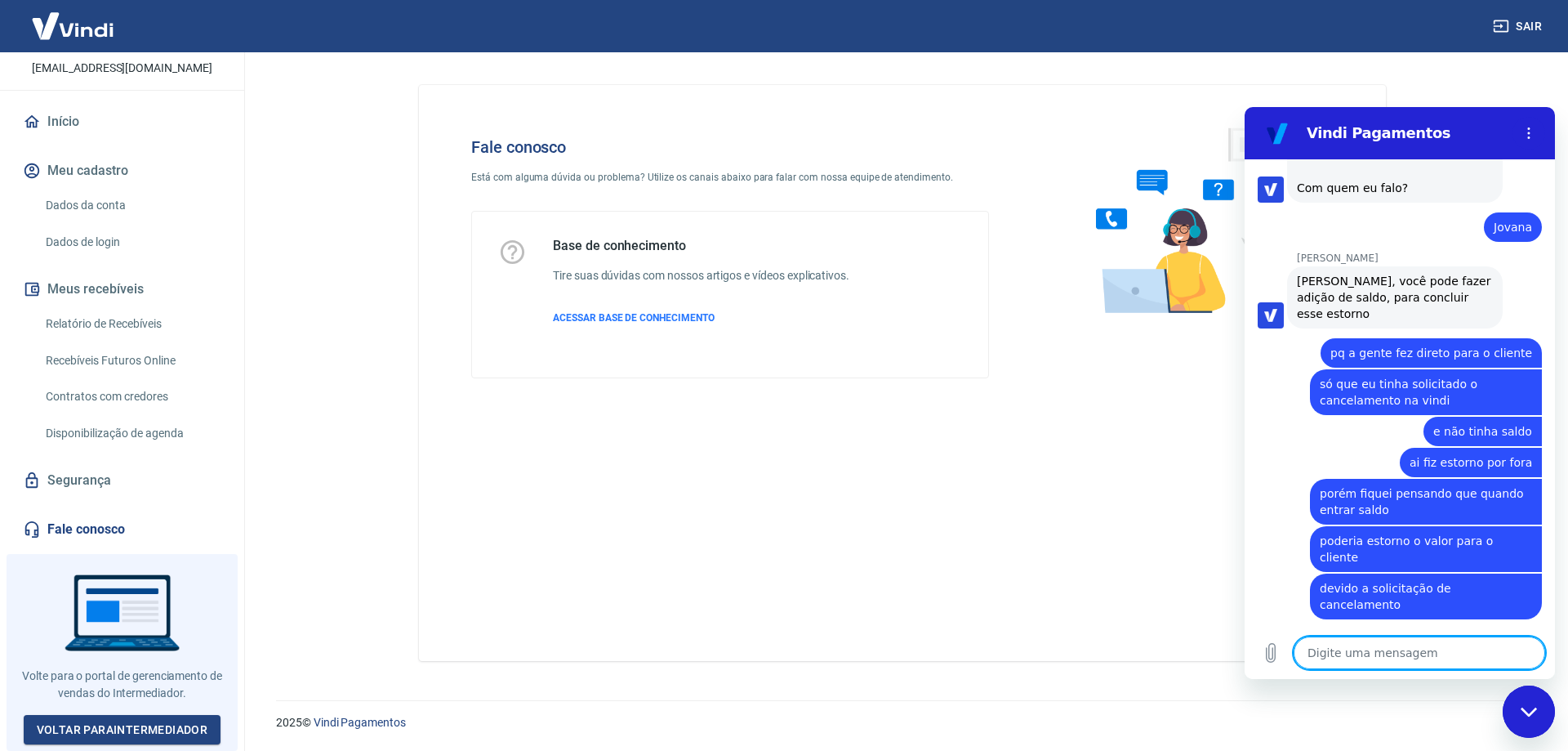
click at [1426, 655] on textarea at bounding box center [1419, 652] width 251 height 32
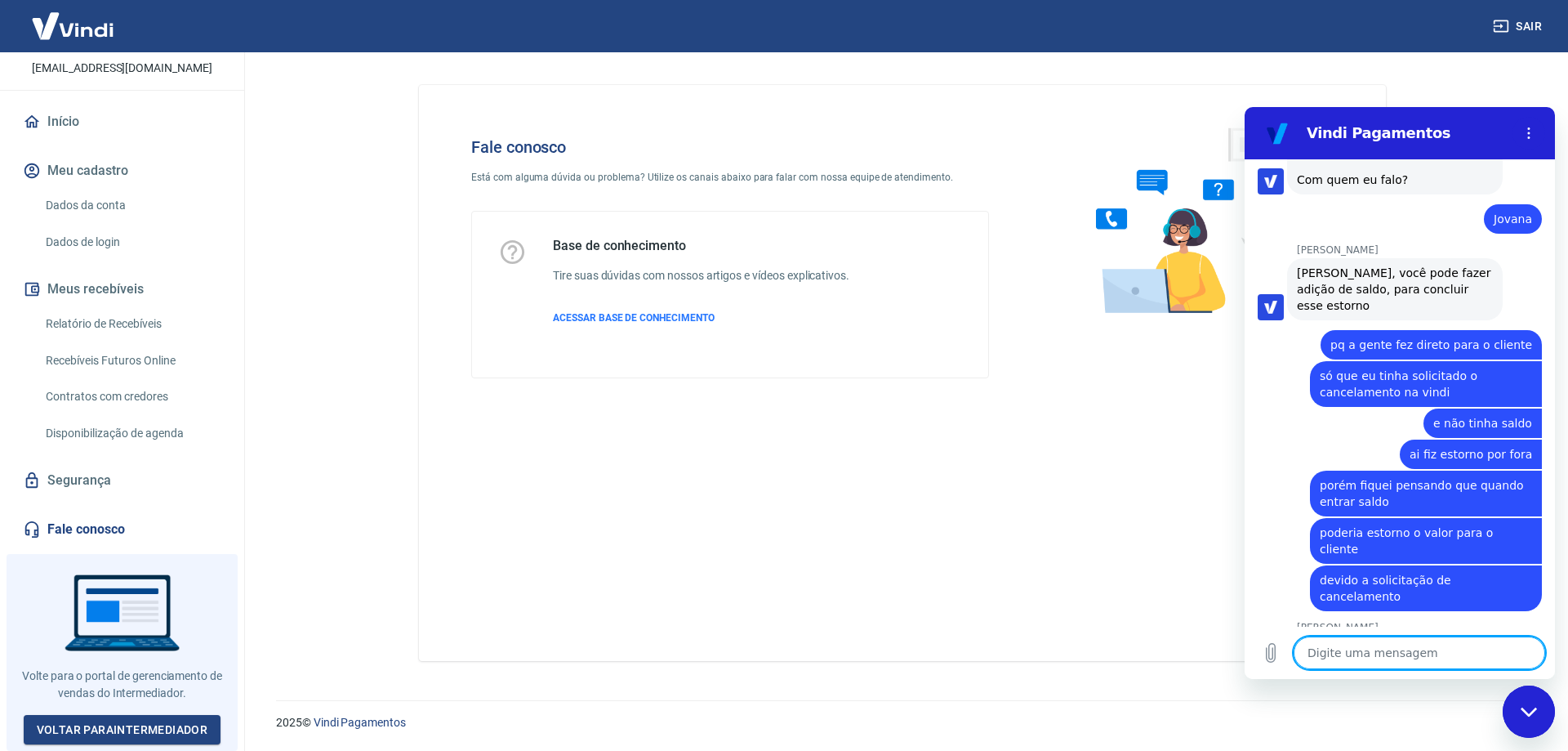
scroll to position [949, 0]
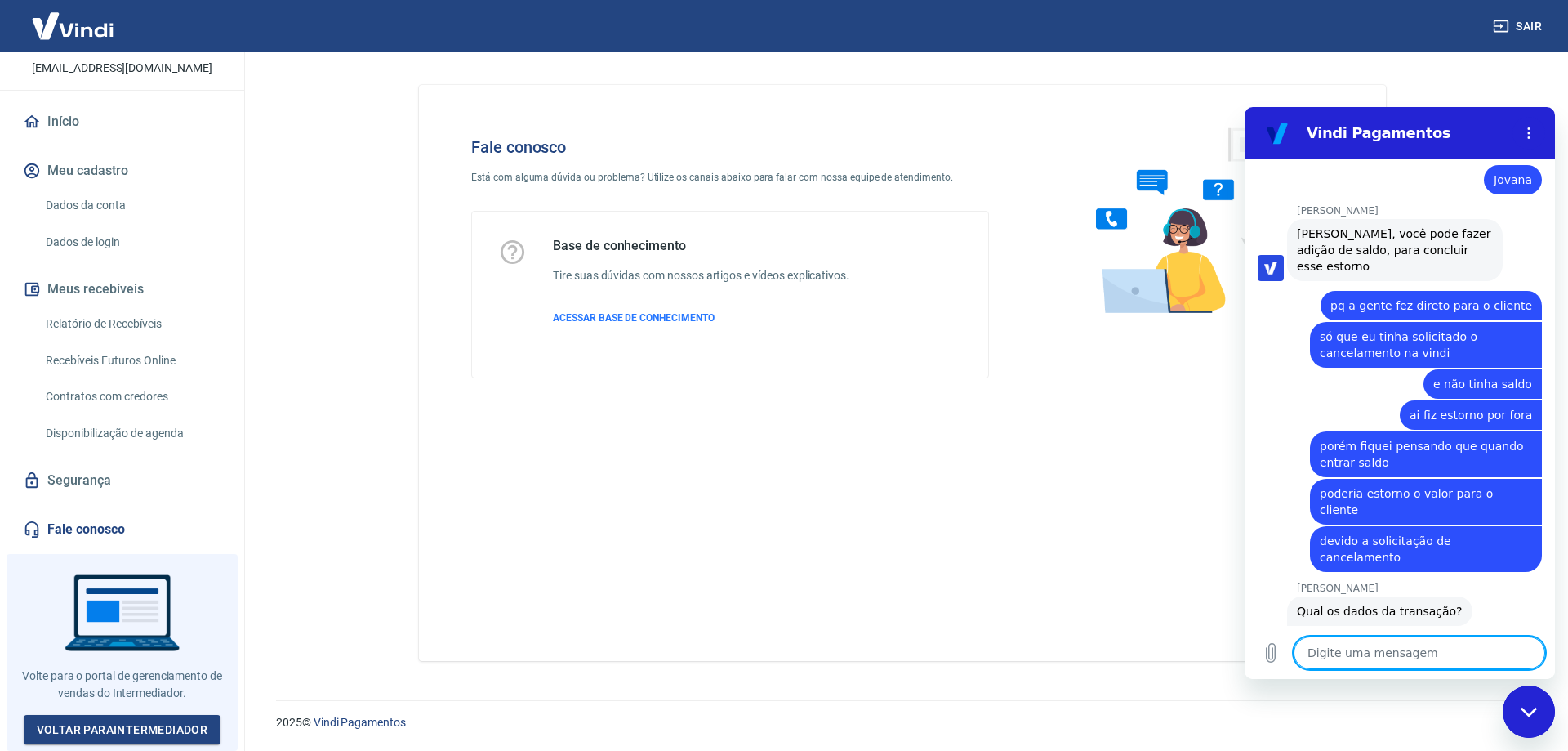
click at [1388, 668] on textarea at bounding box center [1419, 652] width 251 height 32
click at [1374, 647] on textarea at bounding box center [1419, 652] width 251 height 32
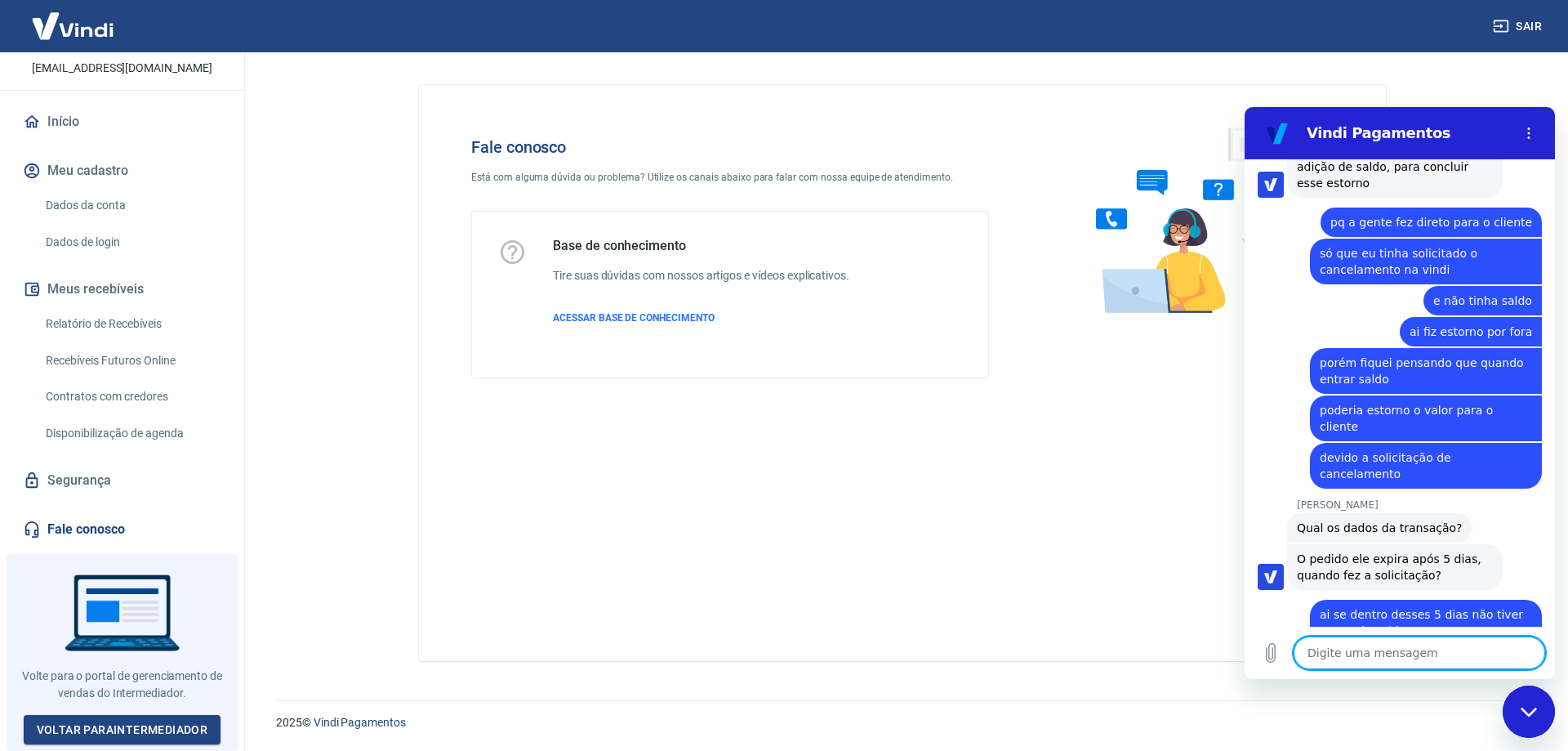
scroll to position [1035, 0]
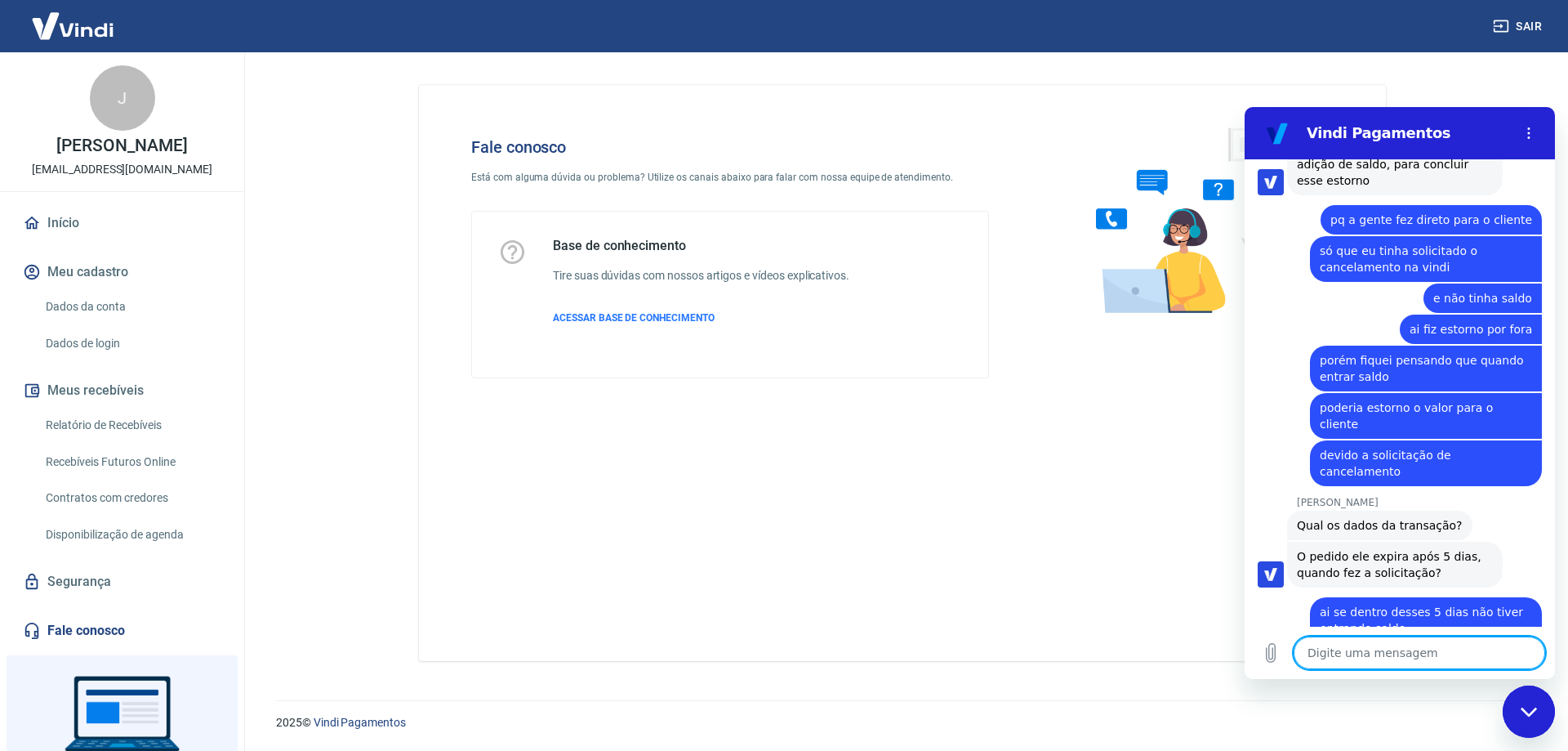
scroll to position [1035, 0]
